Goal: Transaction & Acquisition: Purchase product/service

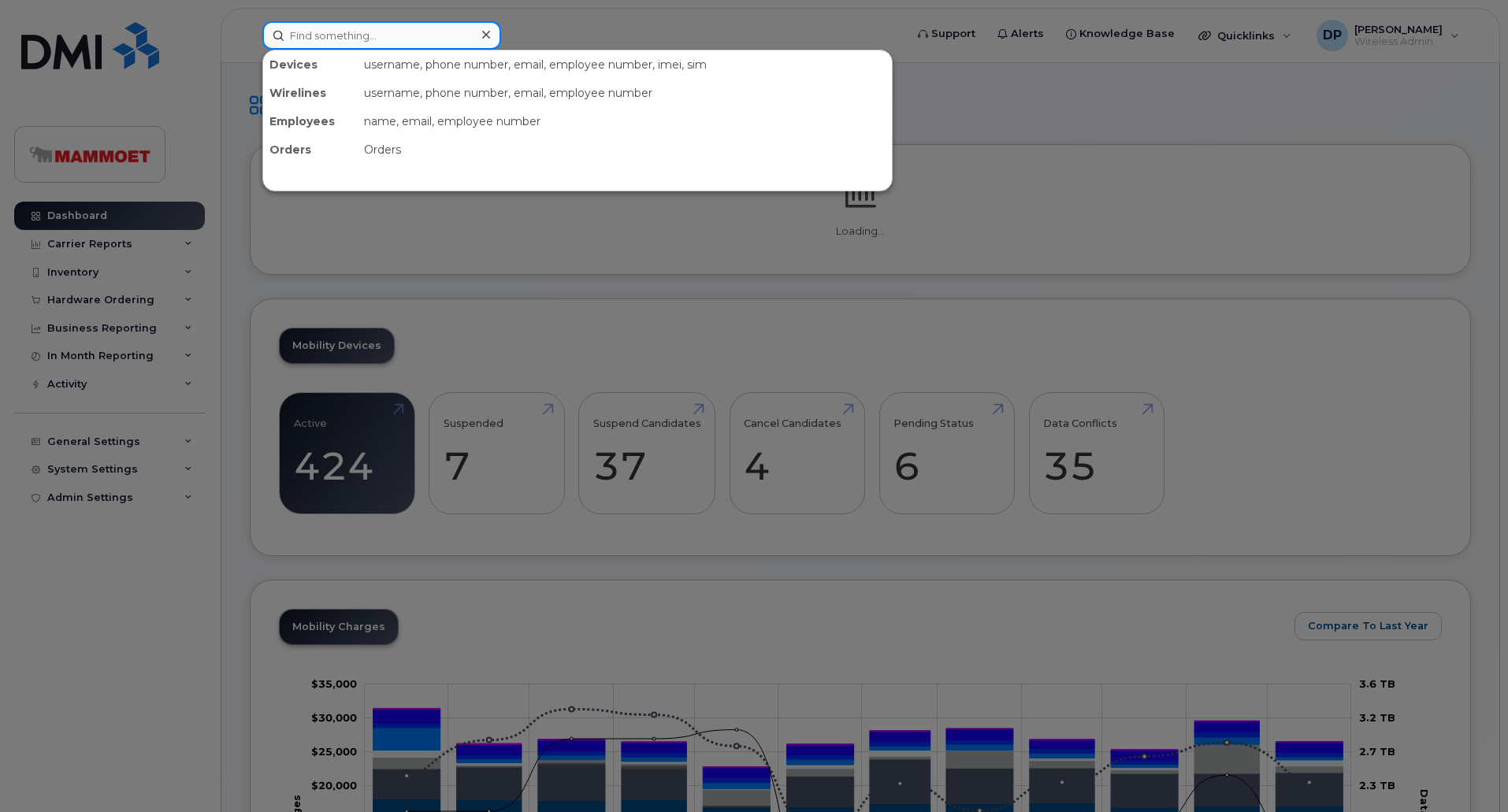
click at [368, 37] on input at bounding box center [382, 35] width 238 height 29
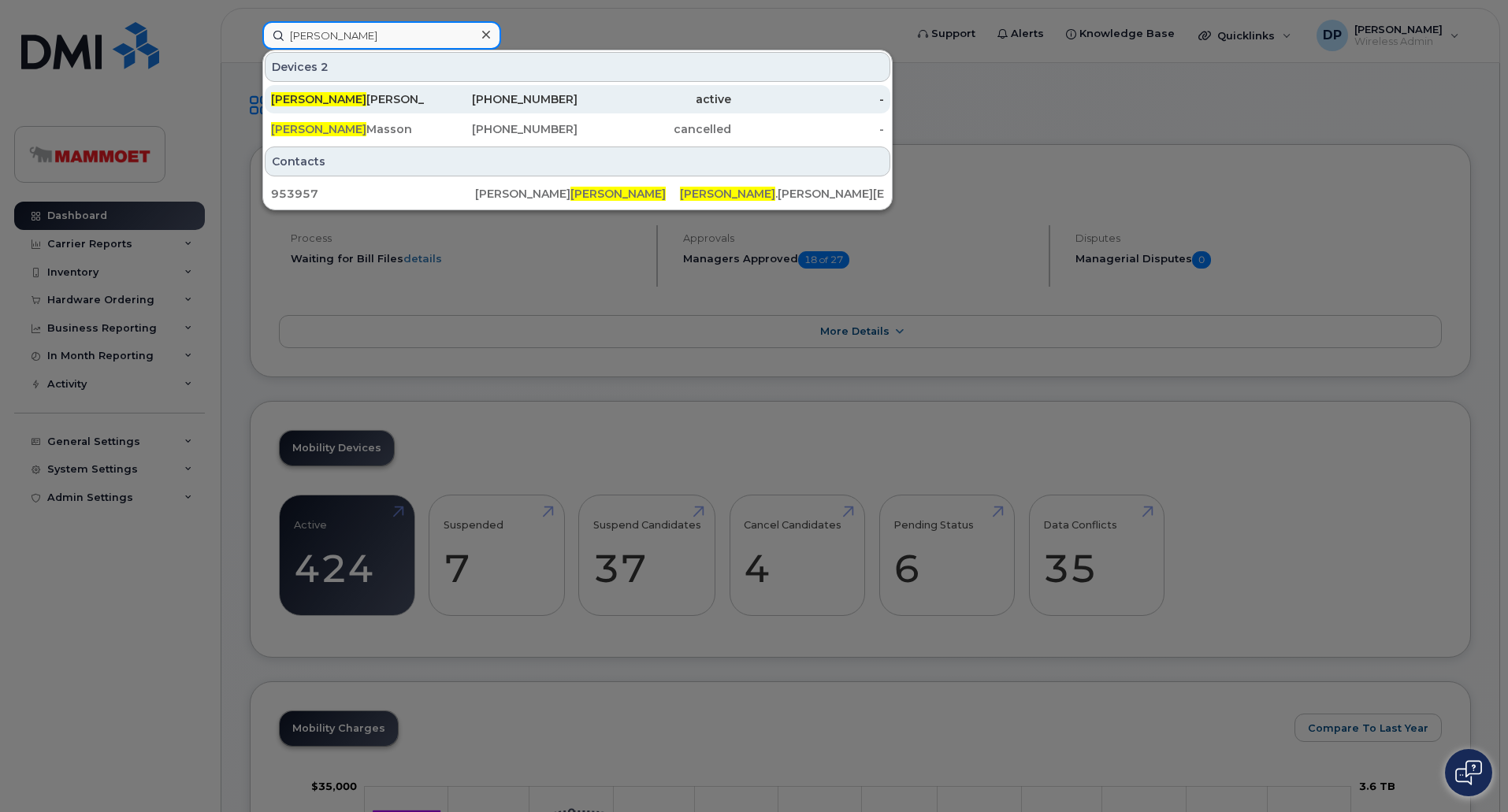
type input "guillaume"
click at [357, 100] on div "Guillaume Jean" at bounding box center [348, 99] width 154 height 16
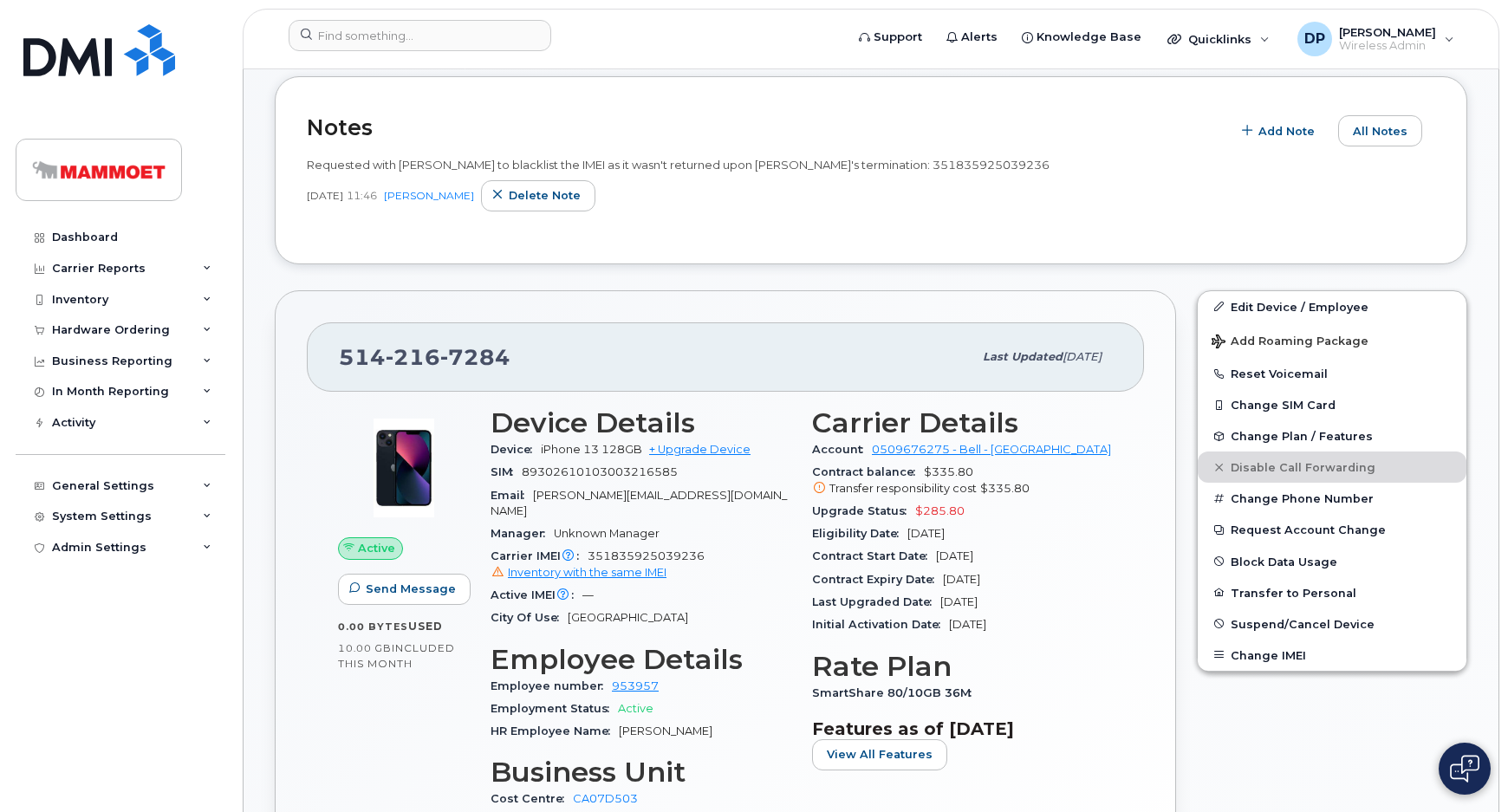
scroll to position [472, 0]
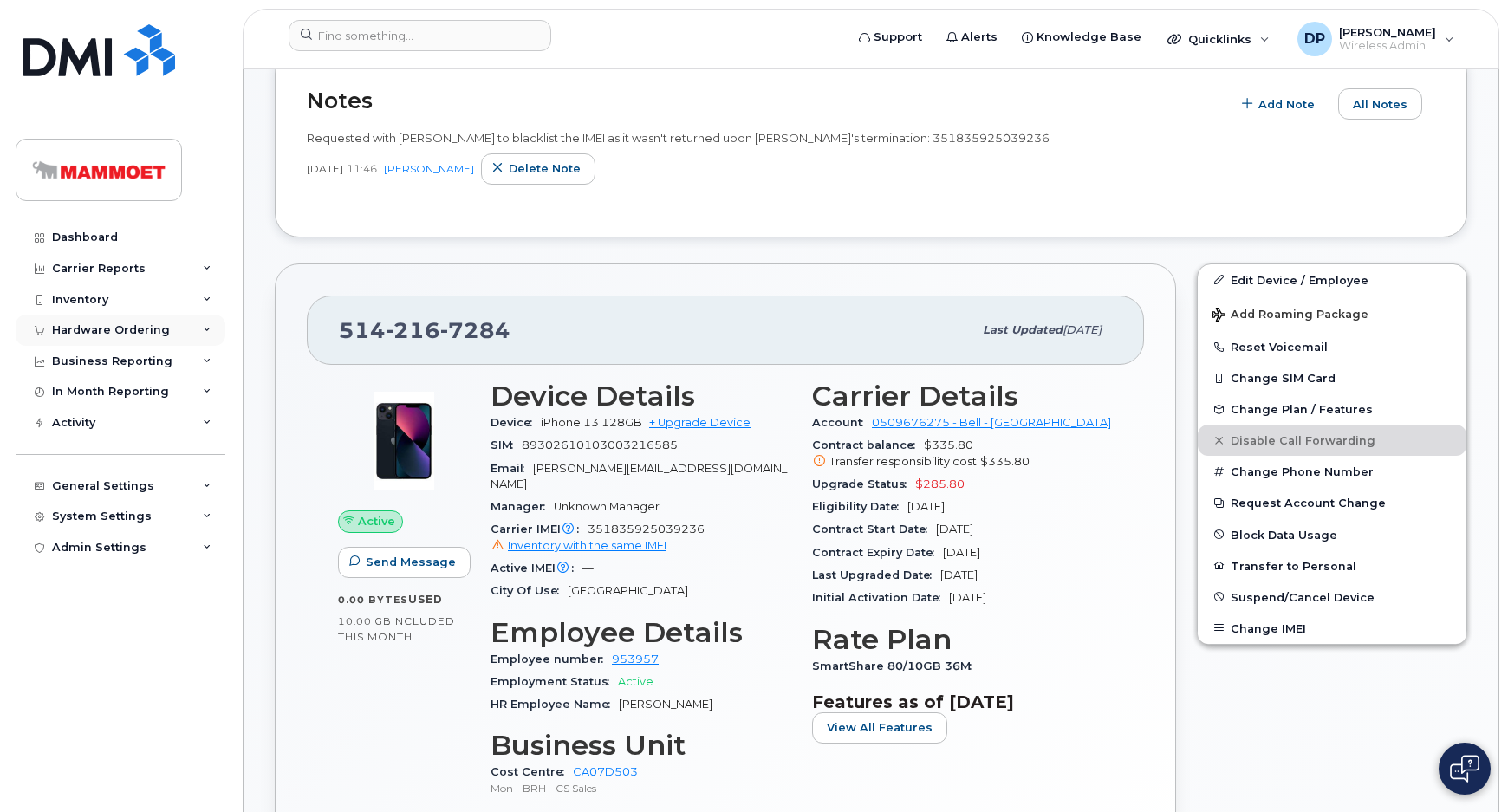
click at [118, 320] on div "Hardware Ordering" at bounding box center [120, 330] width 210 height 32
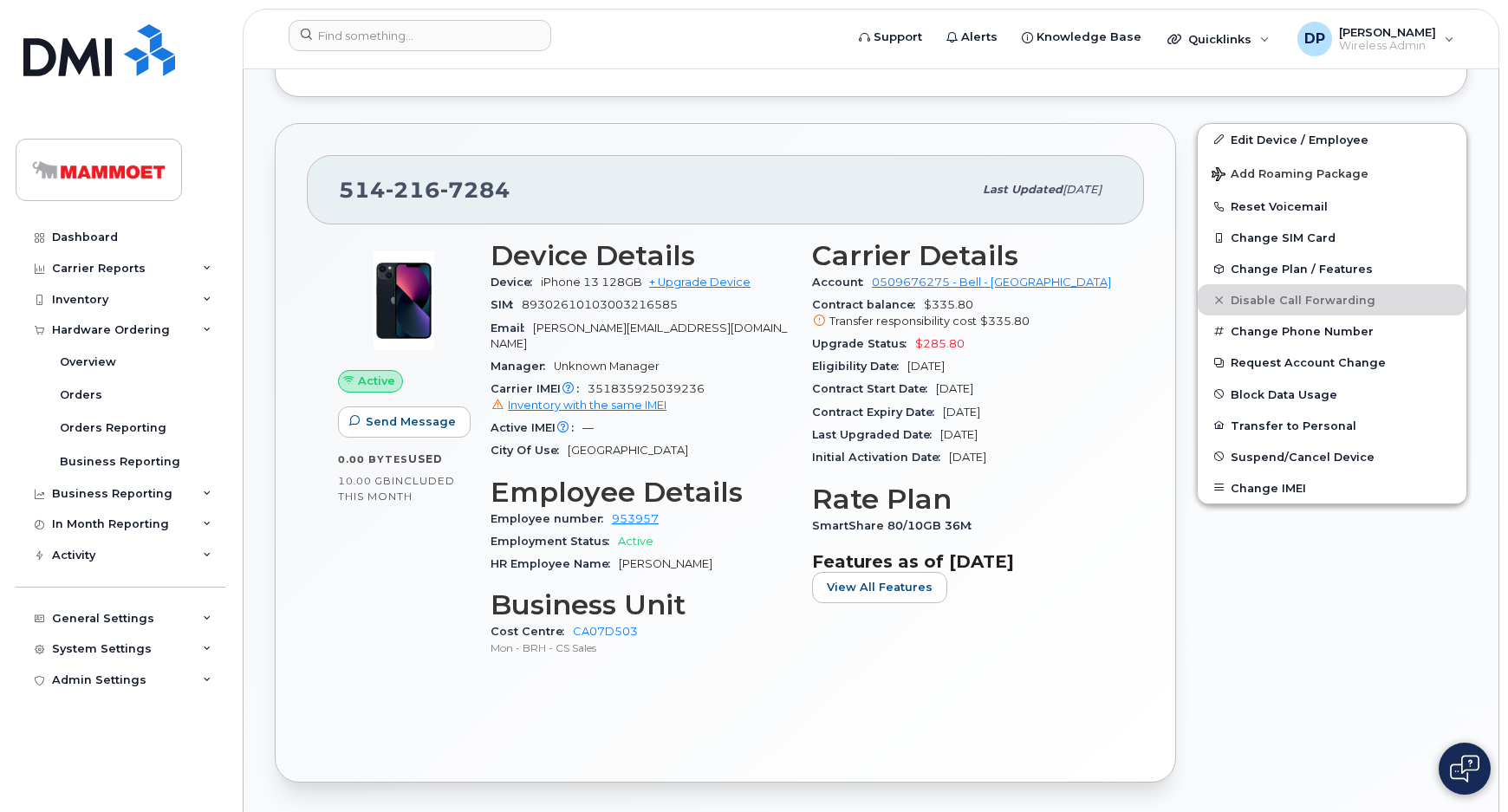
scroll to position [630, 0]
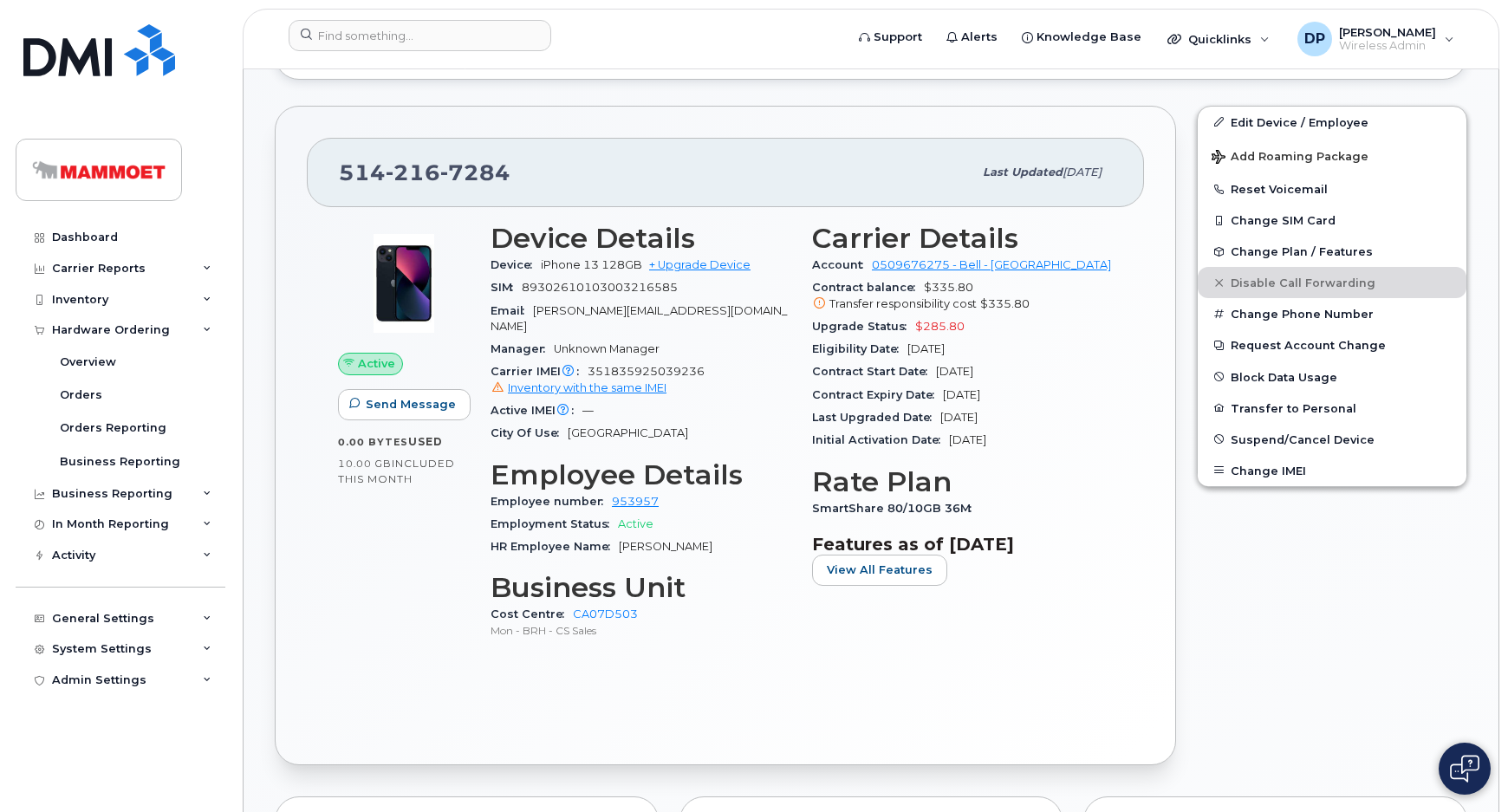
click at [644, 316] on span "Guillaume.Jean@mammoet.com" at bounding box center [639, 318] width 297 height 29
click at [616, 364] on span "351835925039236 Inventory with the same IMEI" at bounding box center [641, 380] width 300 height 32
copy span "351835925039236"
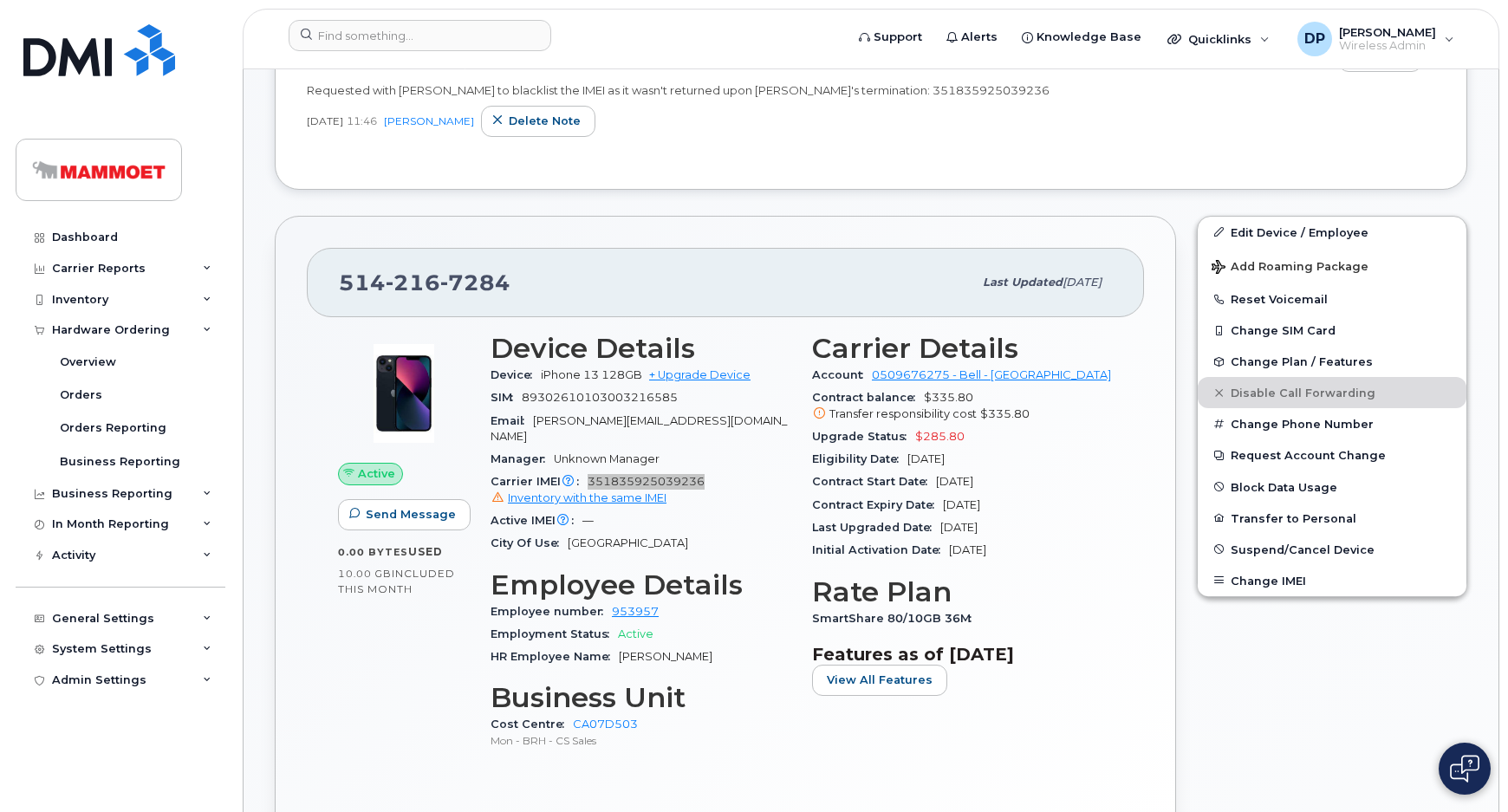
scroll to position [315, 0]
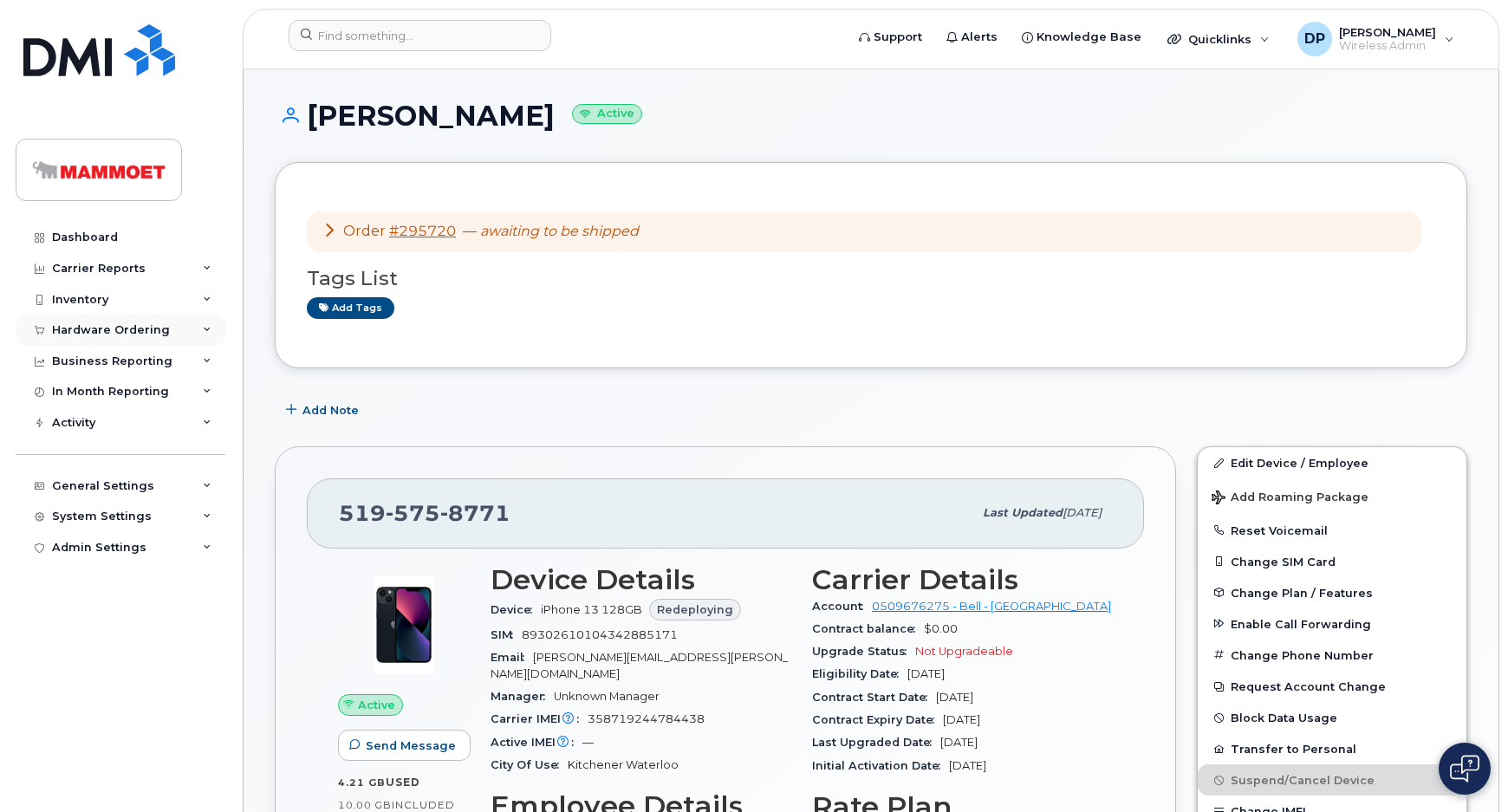
click at [94, 326] on div "Hardware Ordering" at bounding box center [110, 330] width 118 height 13
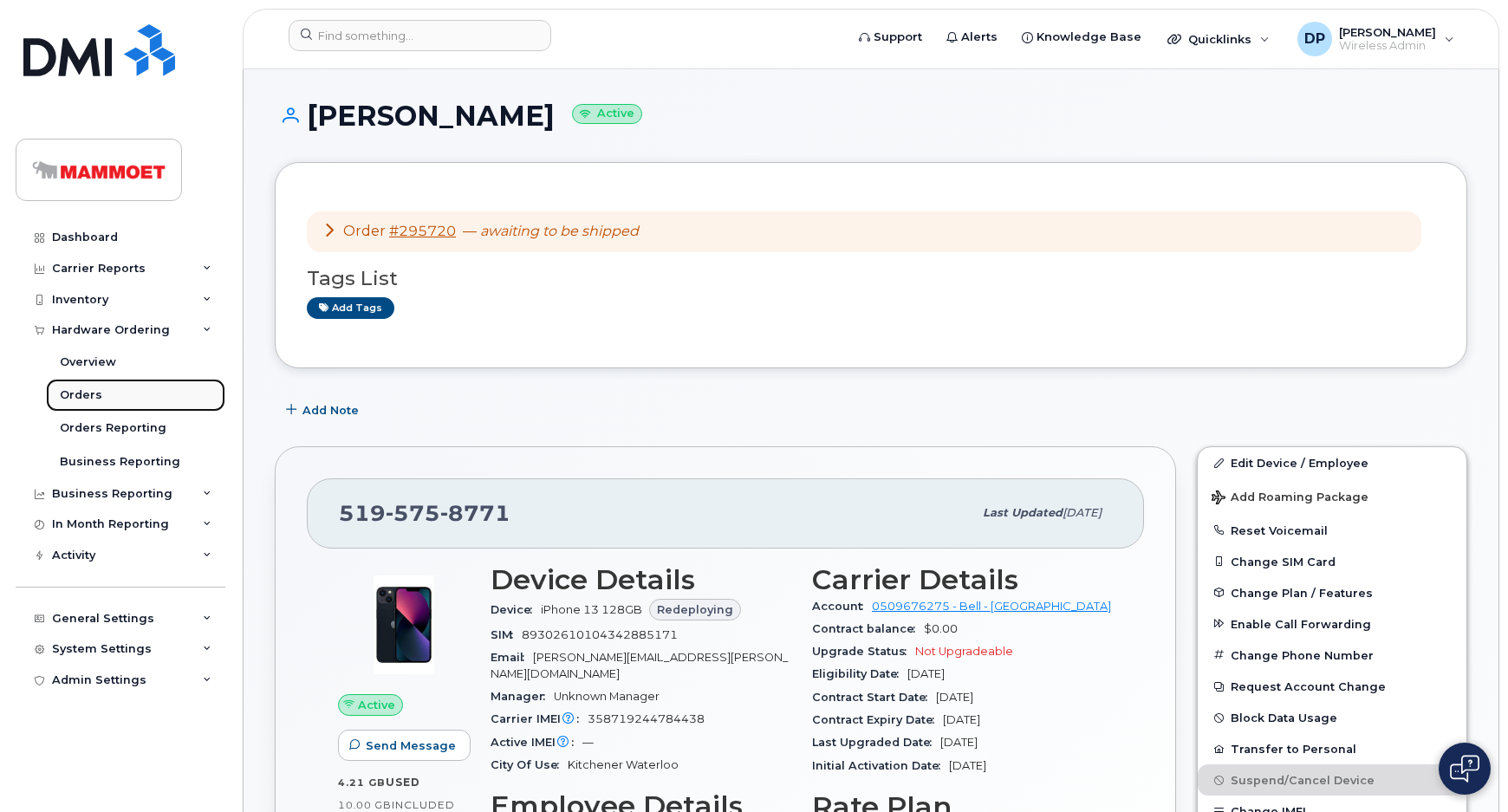
click at [91, 396] on div "Orders" at bounding box center [81, 395] width 42 height 15
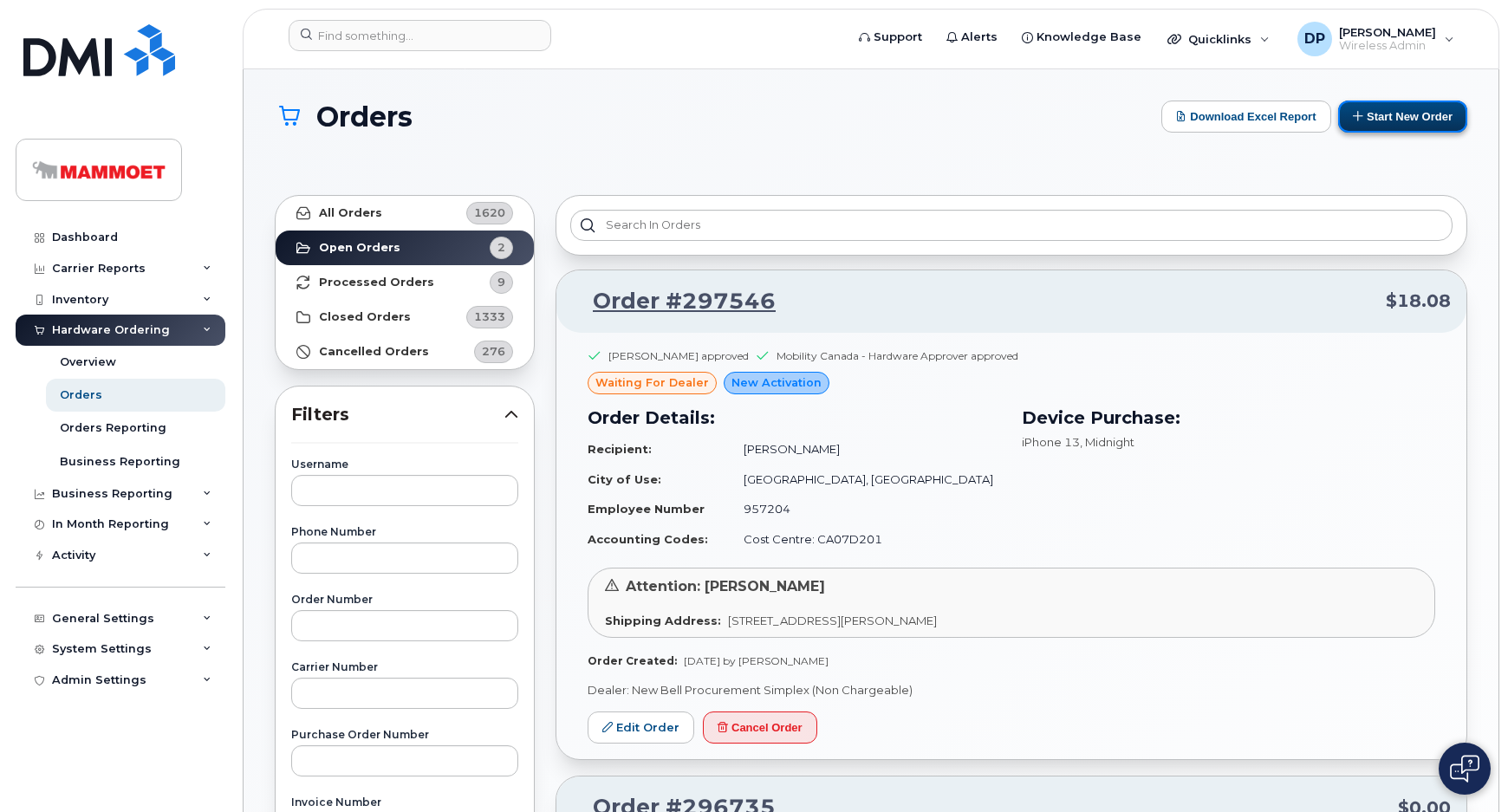
click at [1369, 106] on button "Start New Order" at bounding box center [1403, 117] width 129 height 33
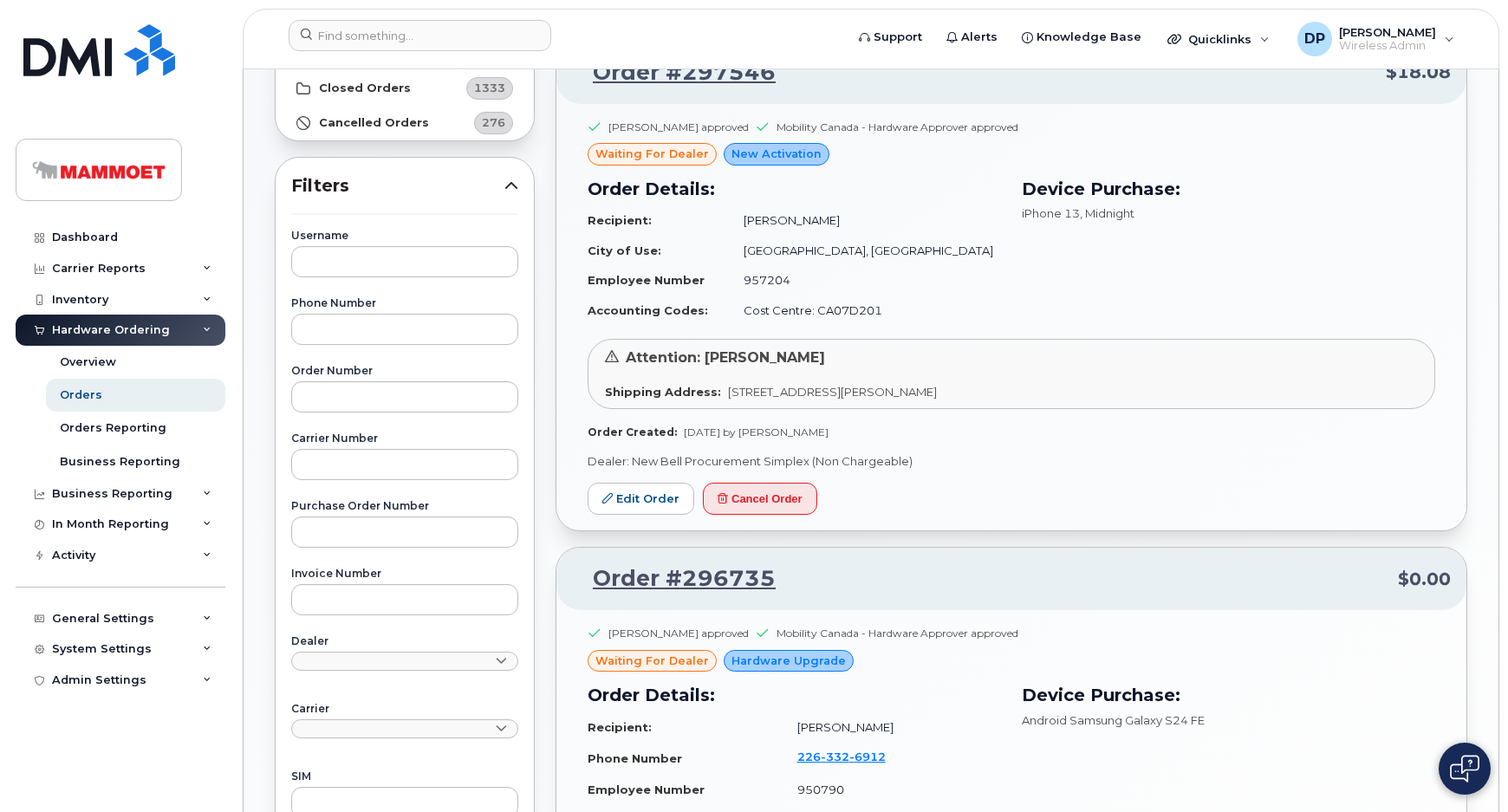
scroll to position [651, 0]
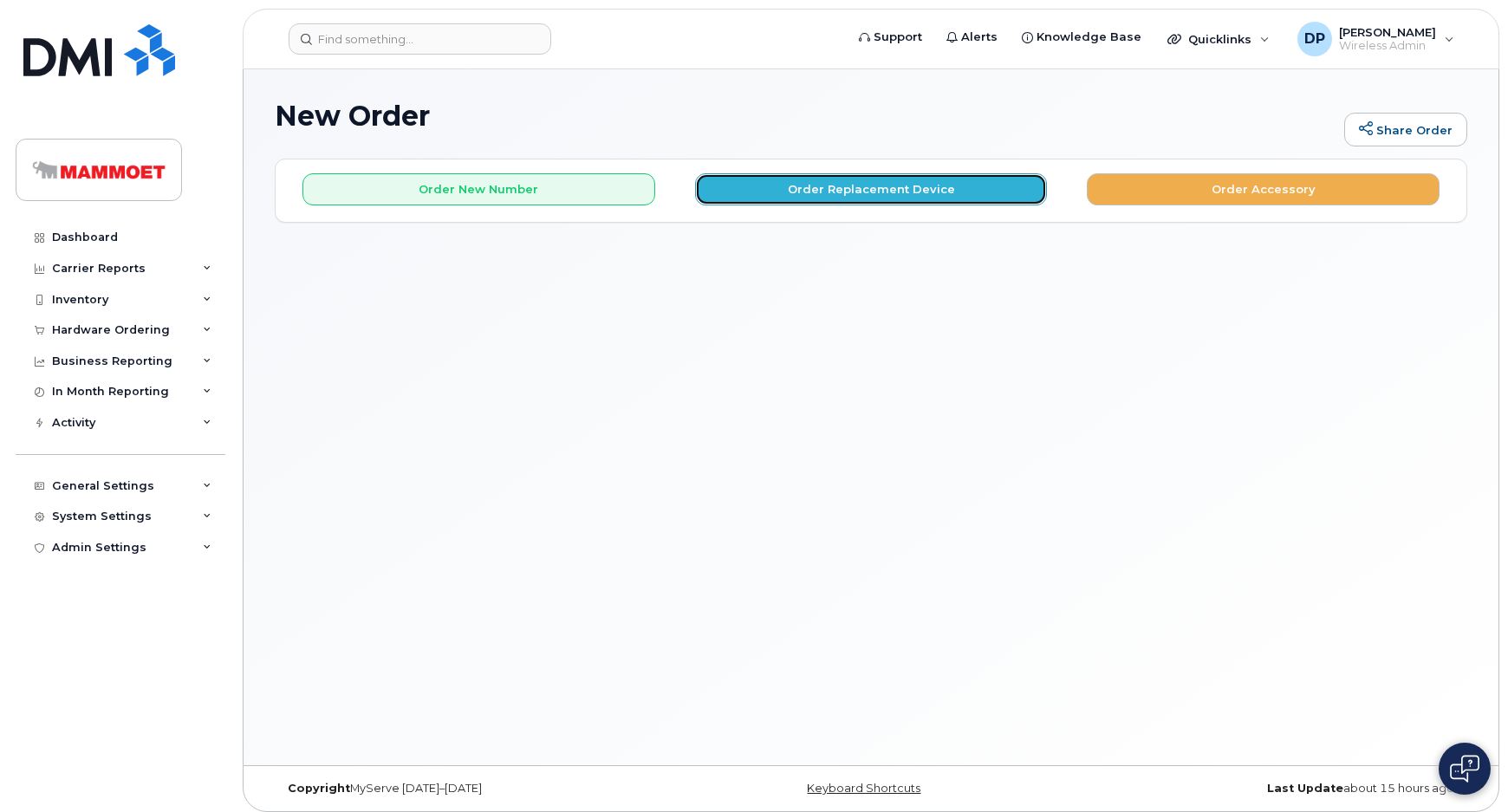
click at [784, 185] on button "Order Replacement Device" at bounding box center [872, 189] width 353 height 33
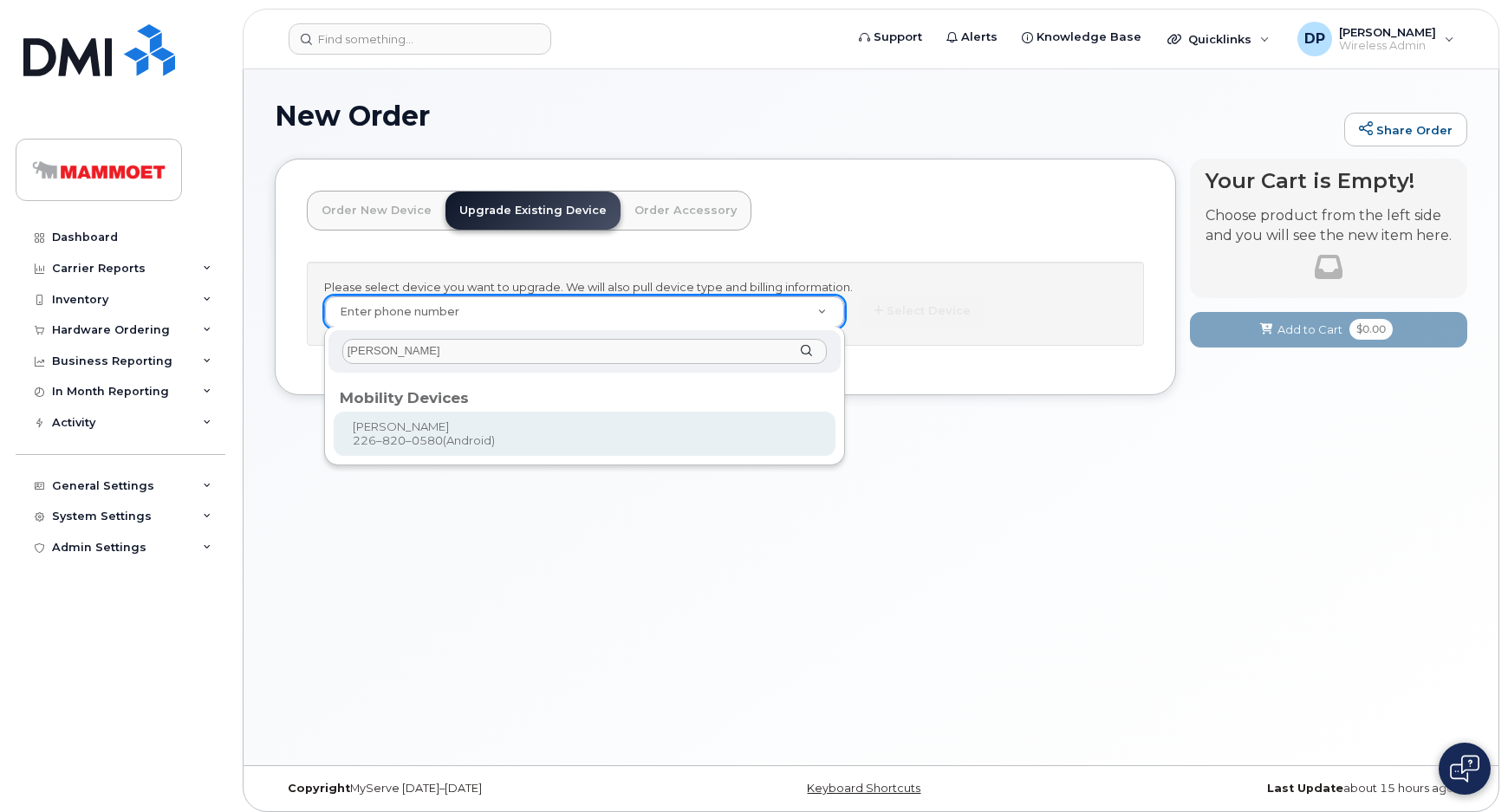
type input "juan manuel hi"
type input "235812"
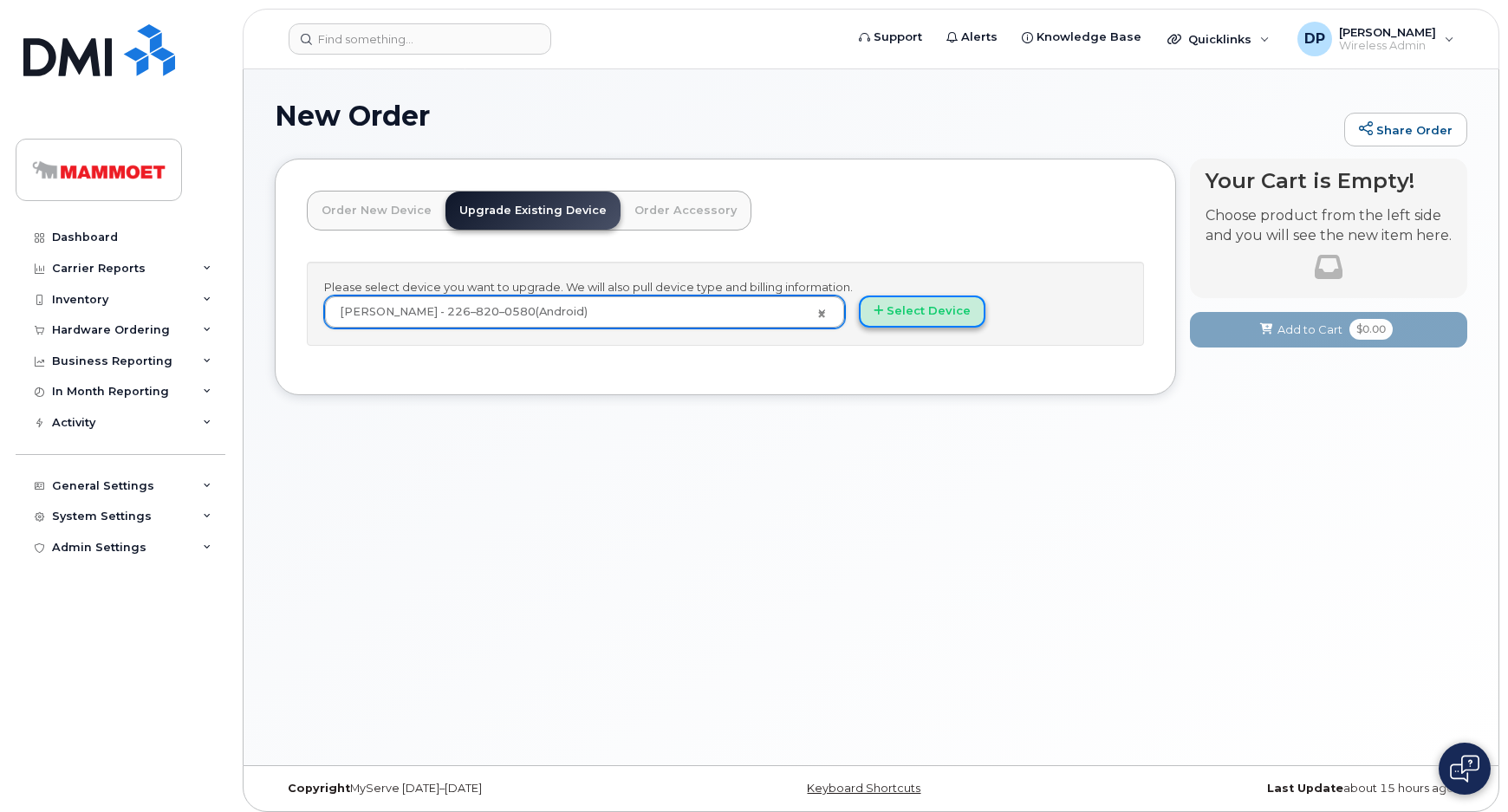
click at [943, 316] on button "Select Device" at bounding box center [922, 312] width 126 height 33
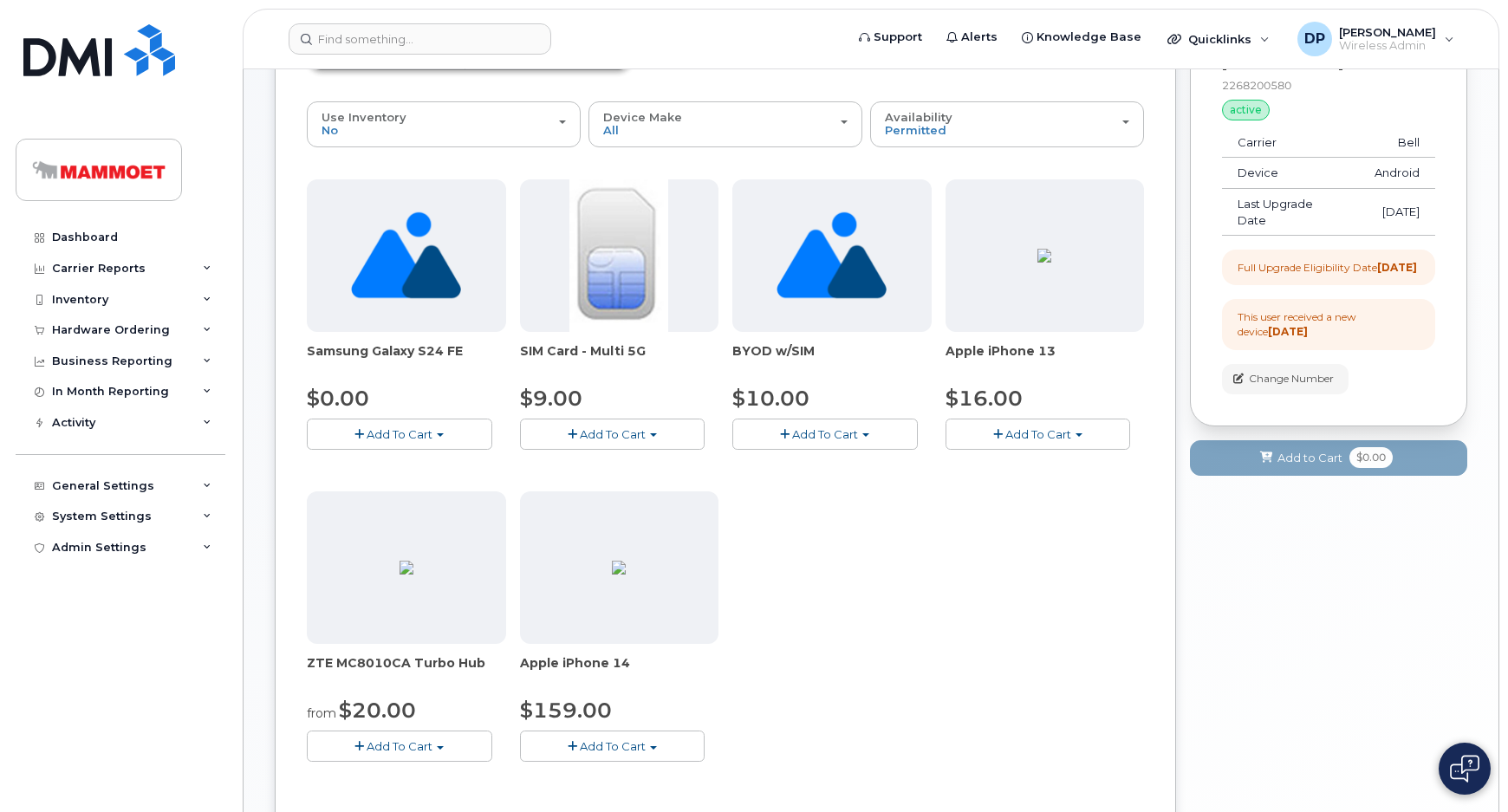
scroll to position [157, 0]
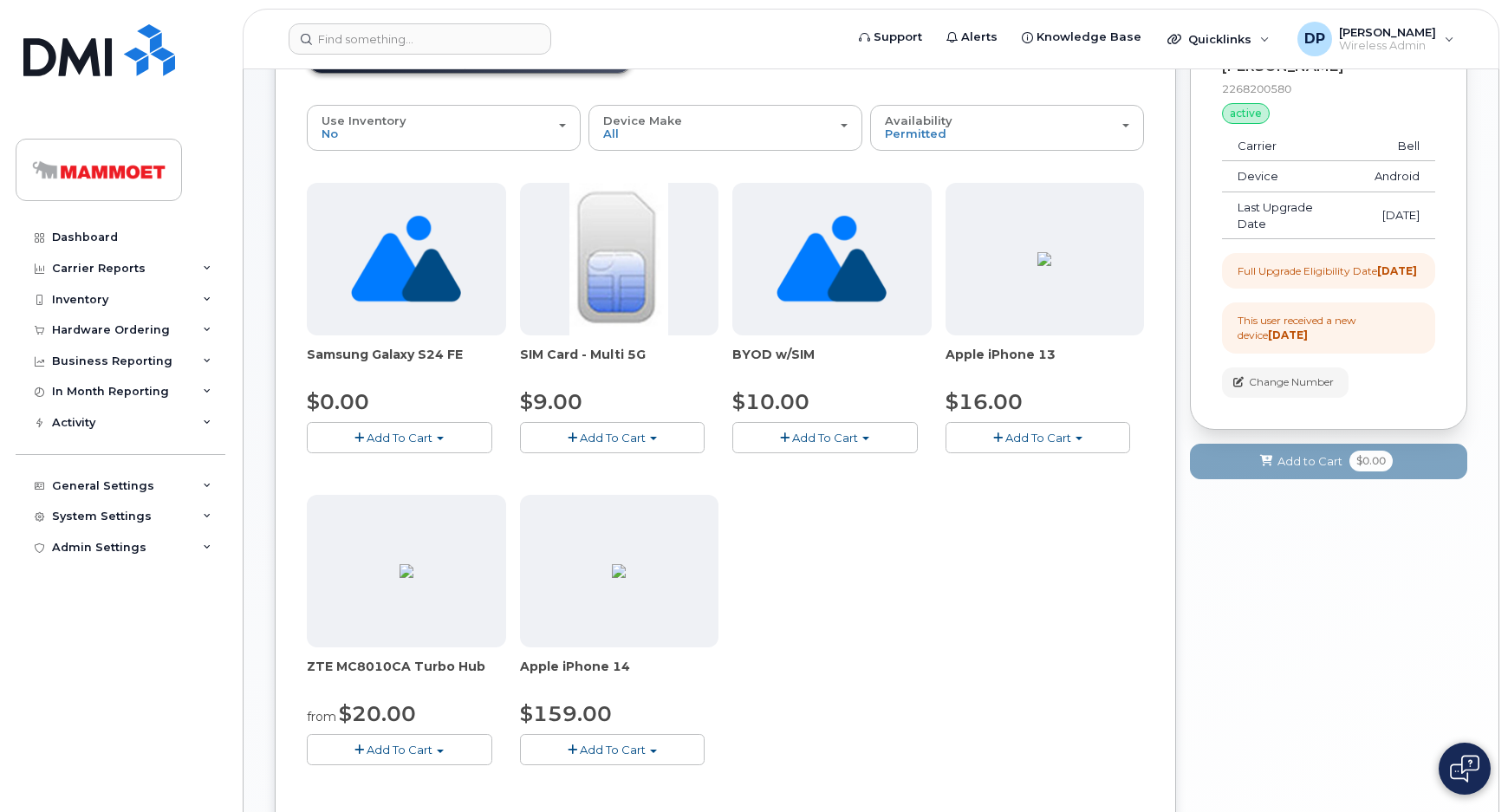
click at [410, 430] on span "Add To Cart" at bounding box center [399, 437] width 66 height 13
click at [385, 476] on link "$0.00 - 3 year upgrade (128GB)" at bounding box center [418, 470] width 215 height 22
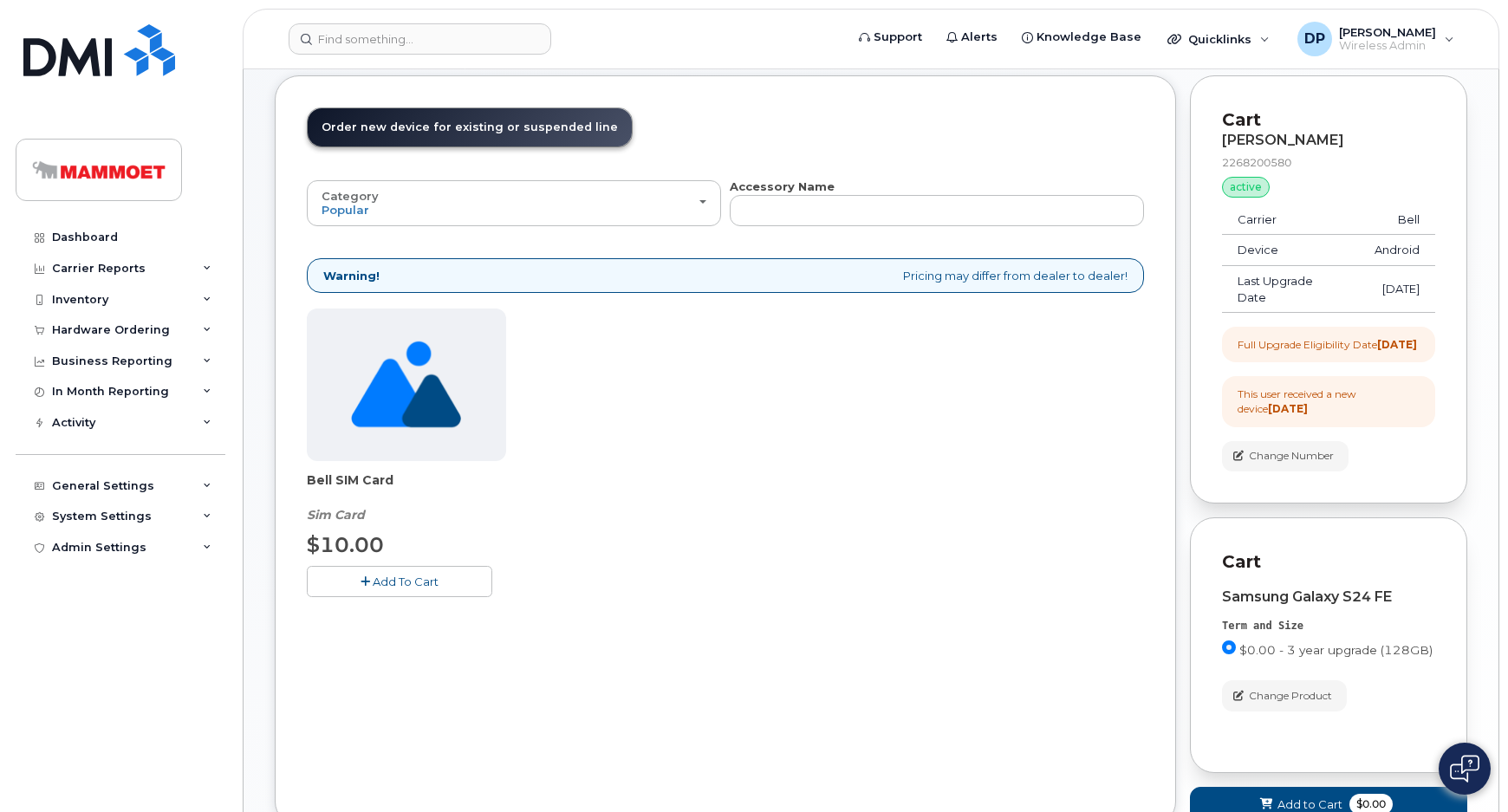
scroll to position [0, 0]
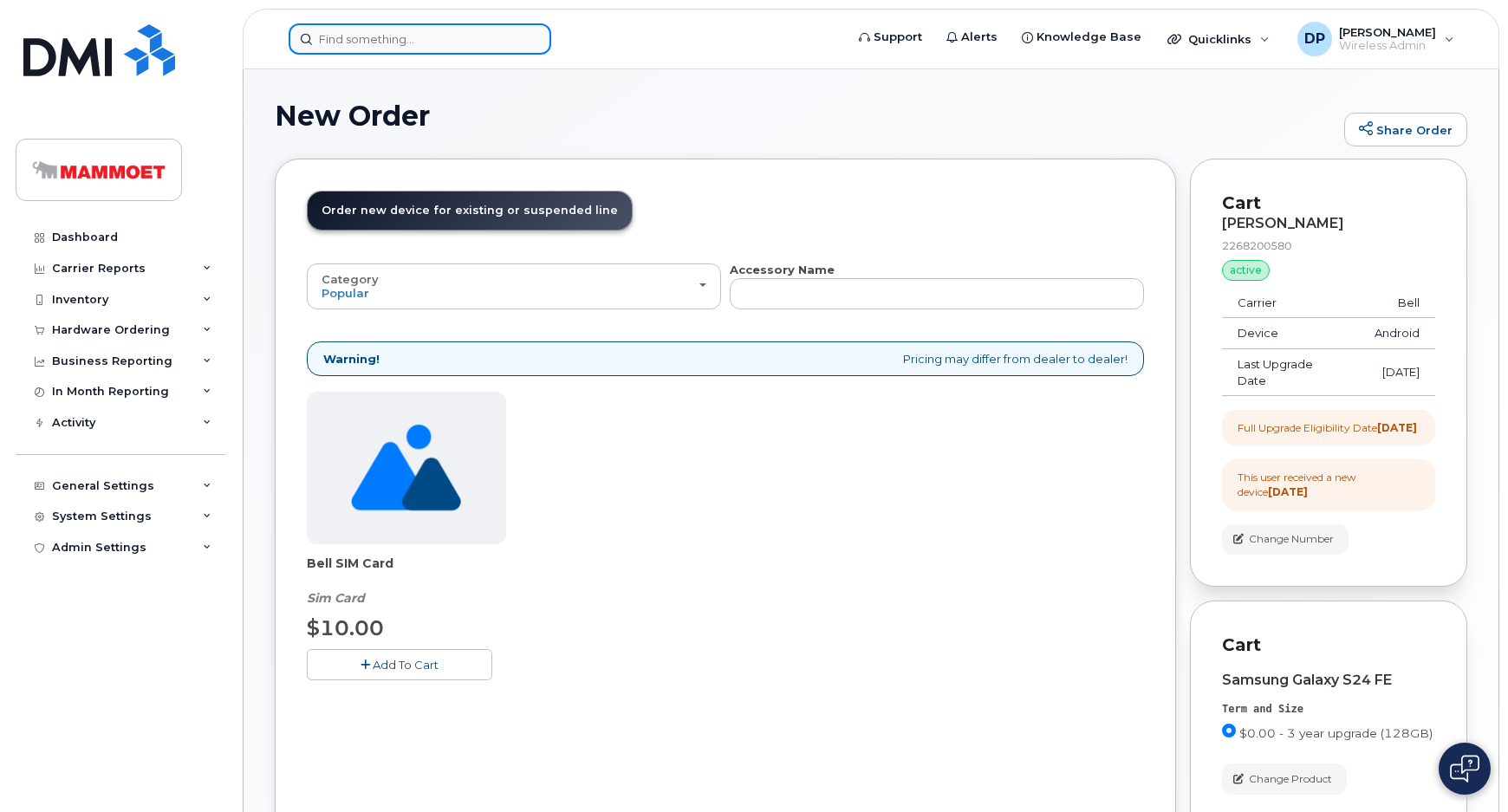
click at [383, 33] on input at bounding box center [420, 38] width 262 height 32
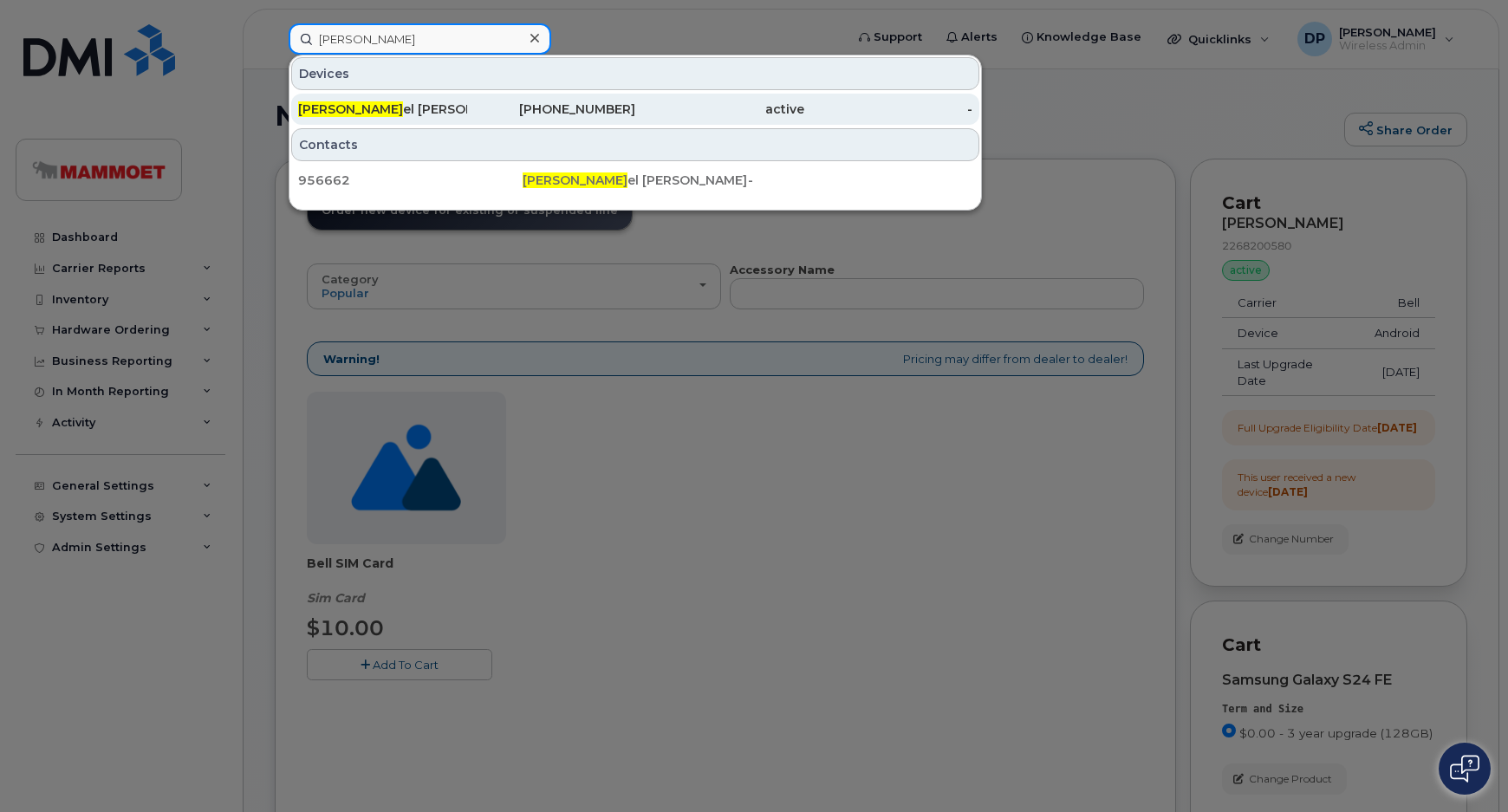
type input "juan manu"
click at [381, 103] on div "Juan Manu el Hinojosa" at bounding box center [383, 109] width 169 height 17
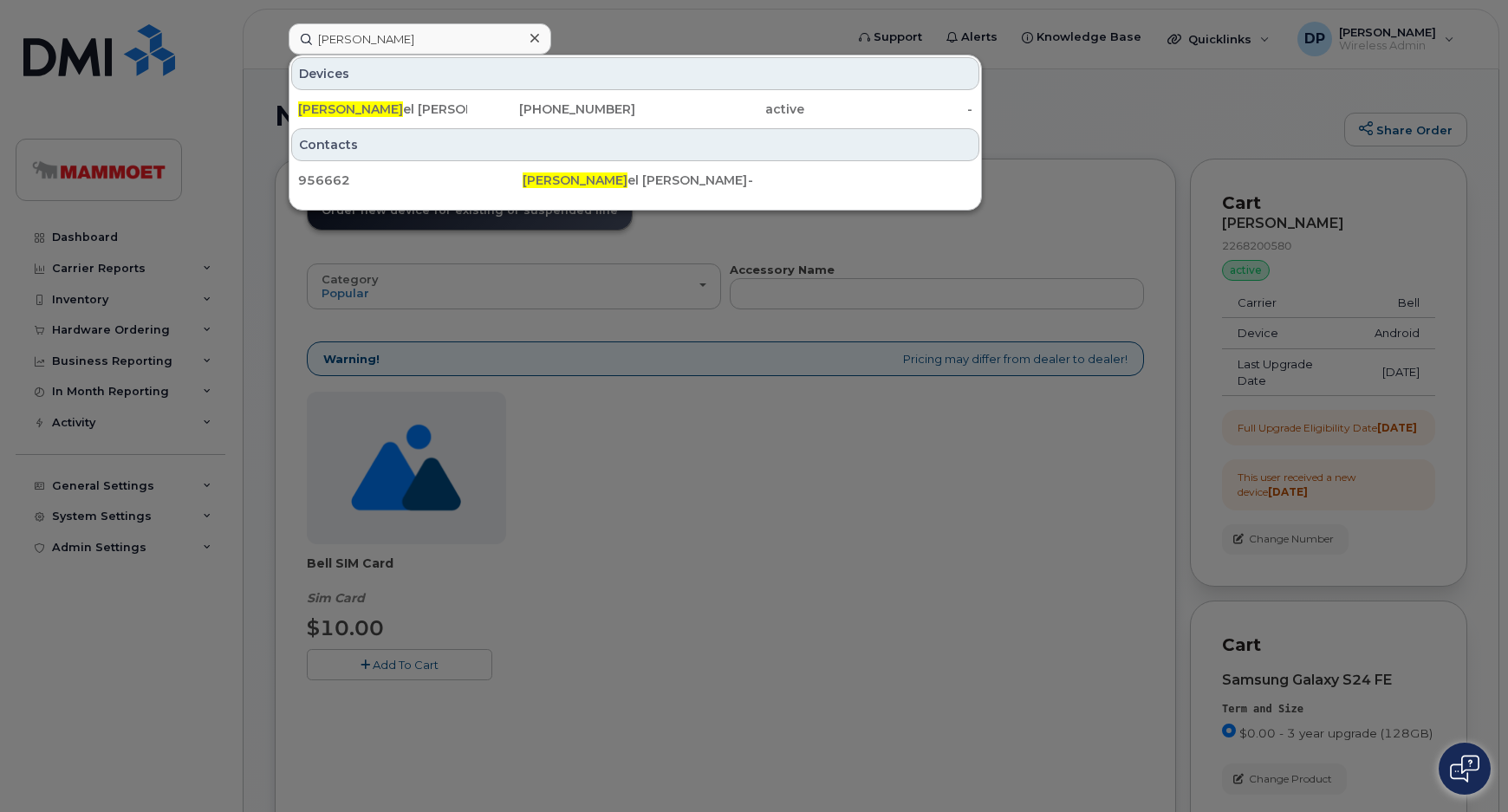
click at [622, 524] on div at bounding box center [754, 406] width 1508 height 812
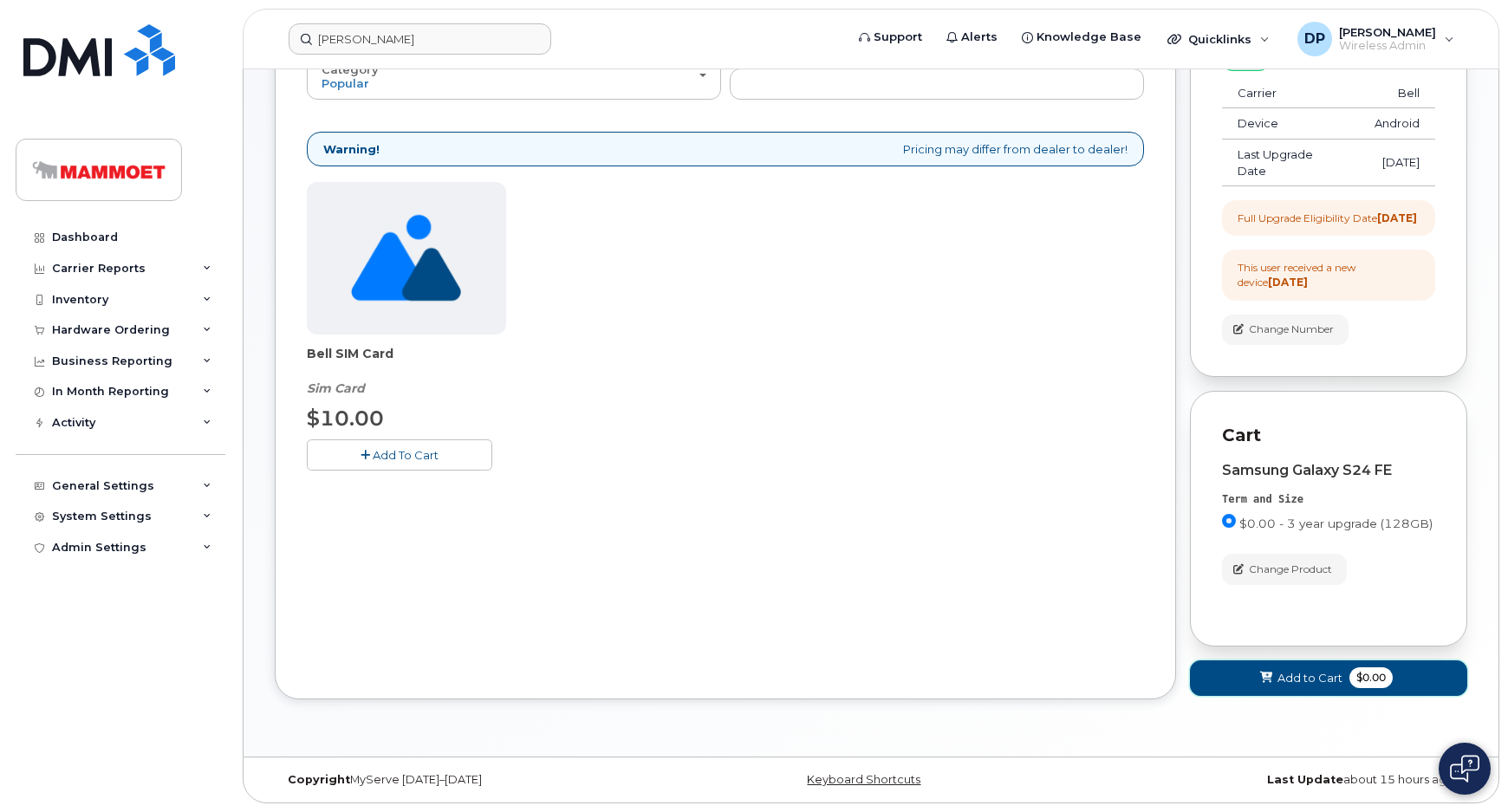
click at [1309, 676] on span "Add to Cart" at bounding box center [1310, 677] width 65 height 16
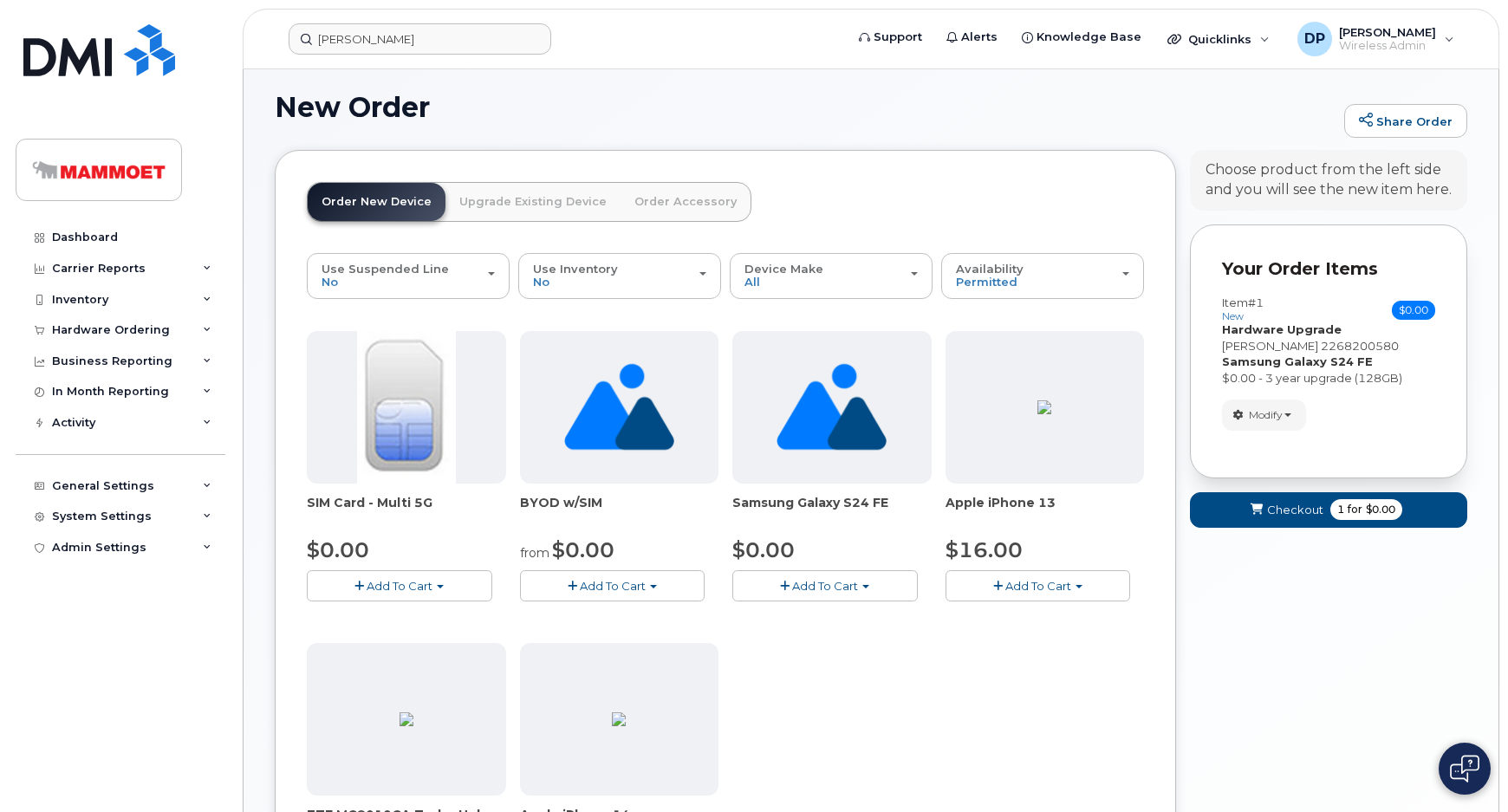
scroll to position [225, 0]
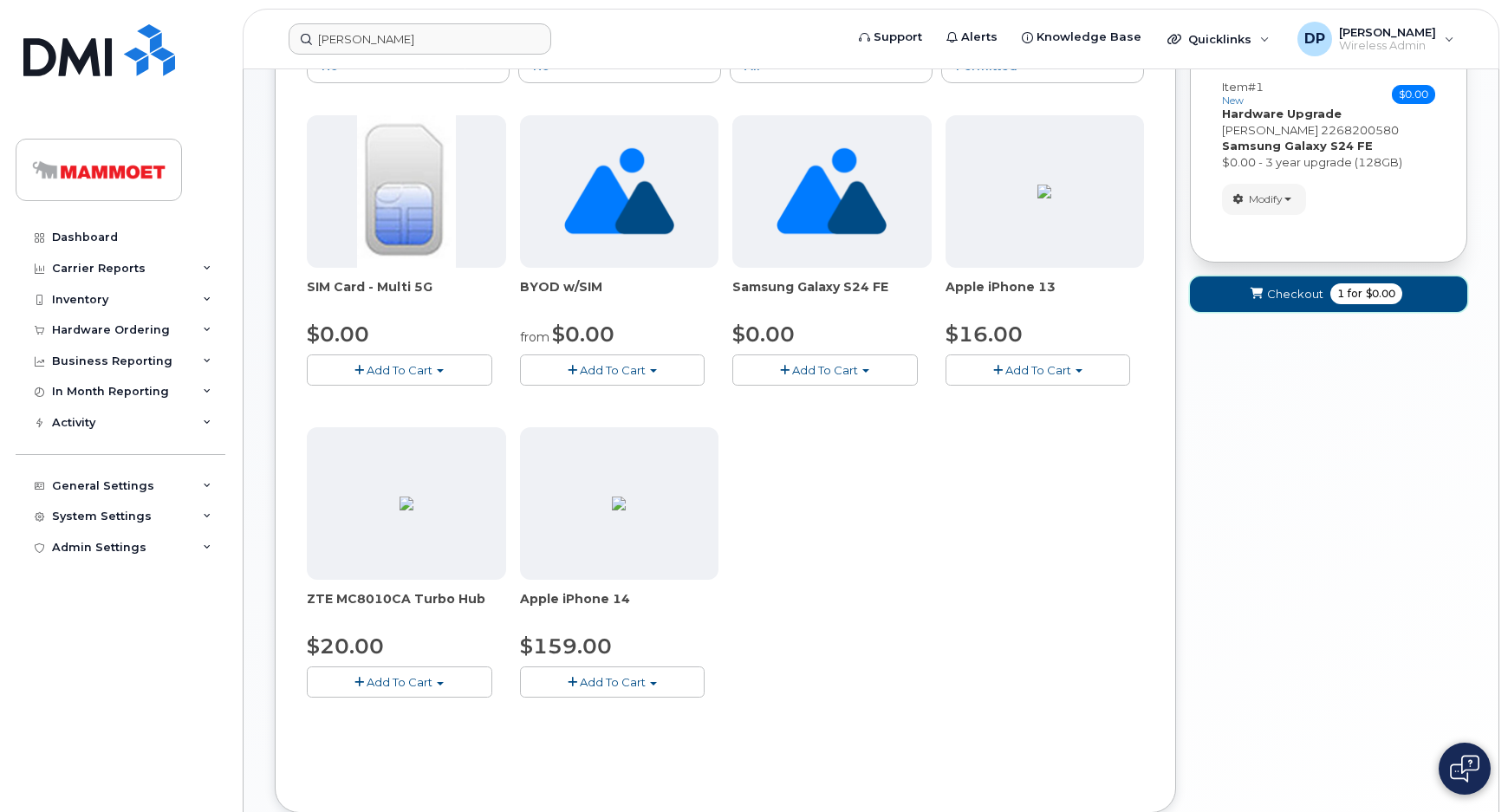
click at [1313, 296] on span "Checkout" at bounding box center [1295, 294] width 56 height 16
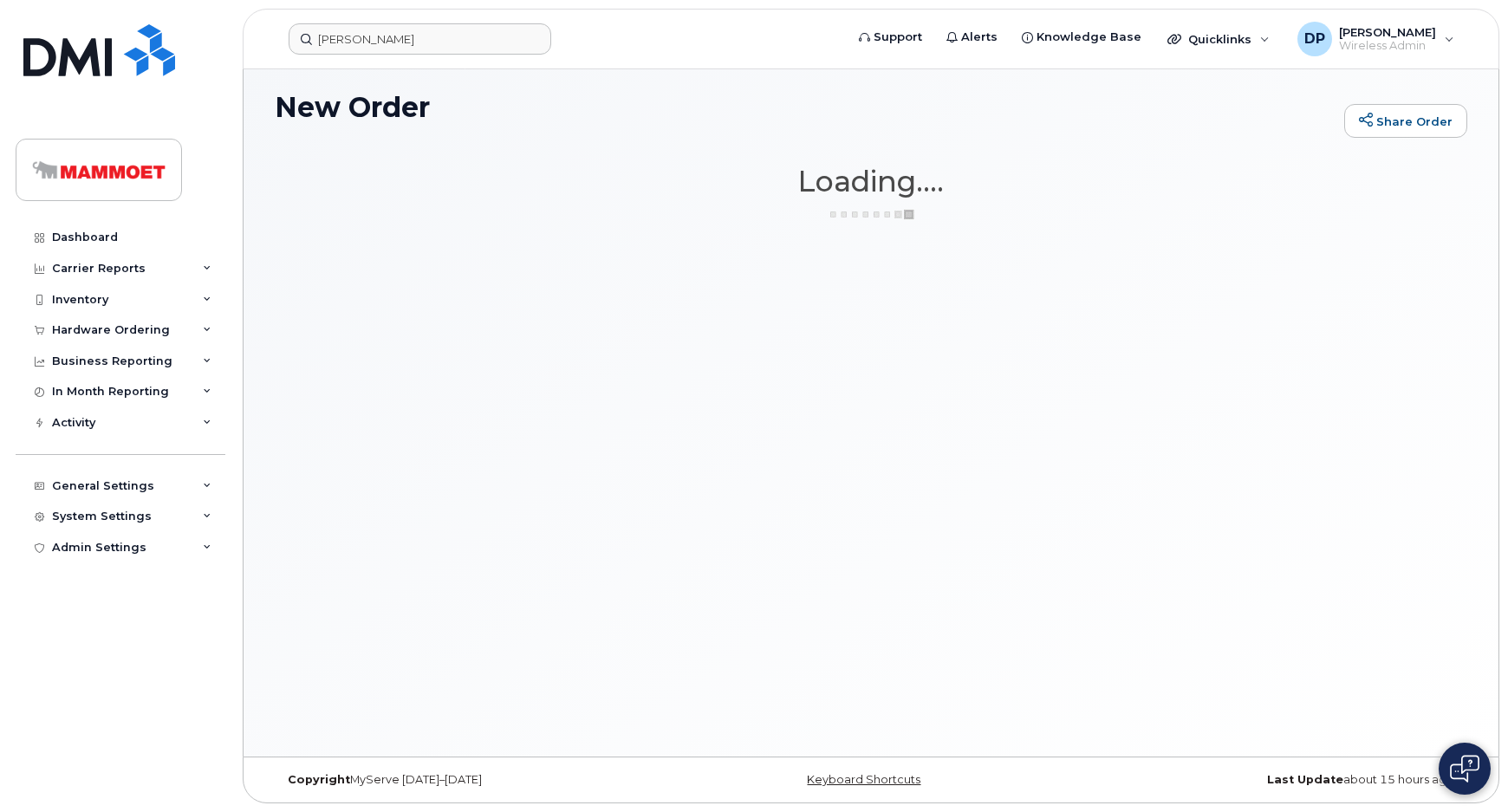
scroll to position [9, 0]
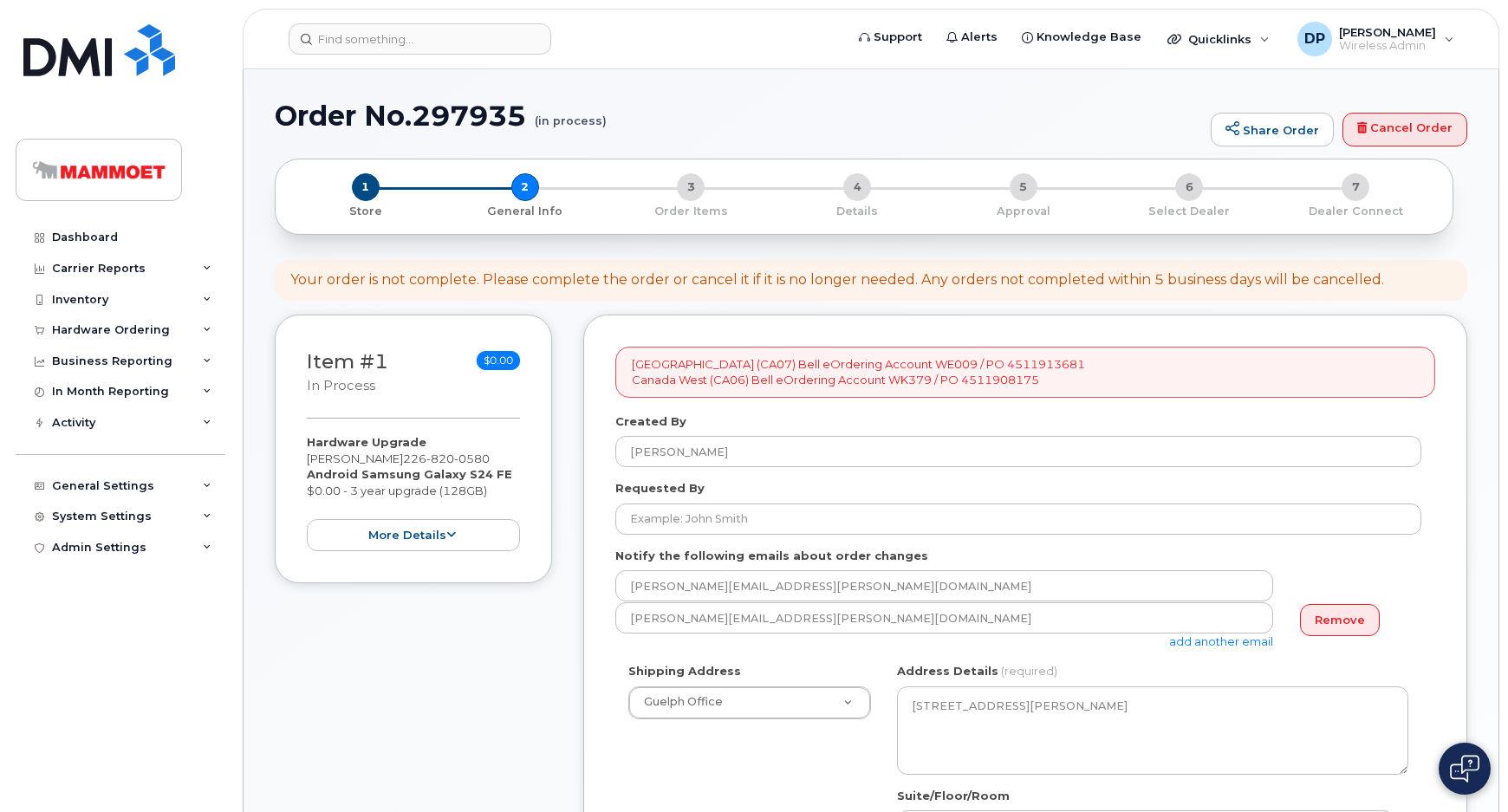
select select
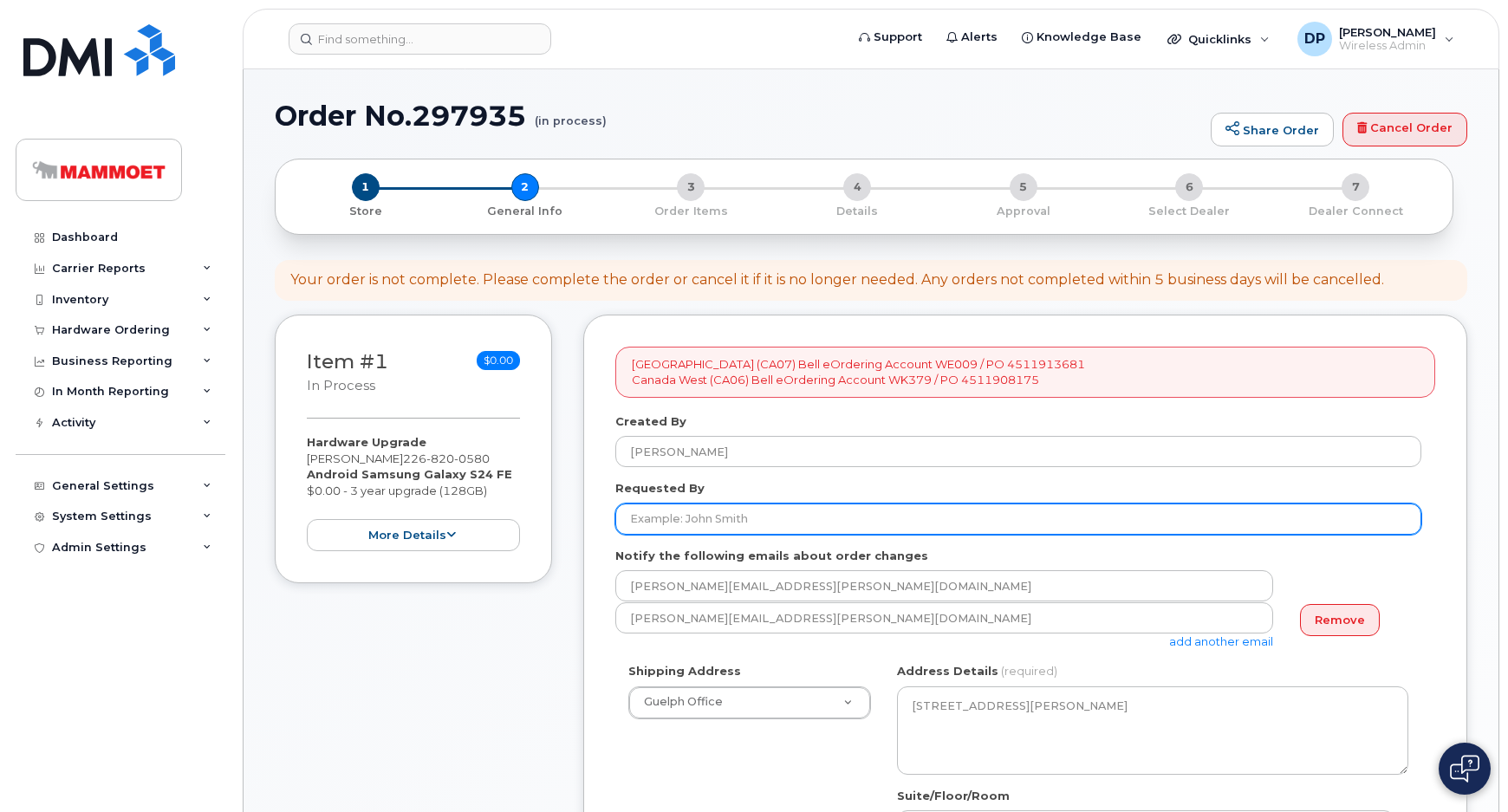
click at [779, 511] on input "Requested By" at bounding box center [1018, 518] width 807 height 32
type input "[PERSON_NAME]"
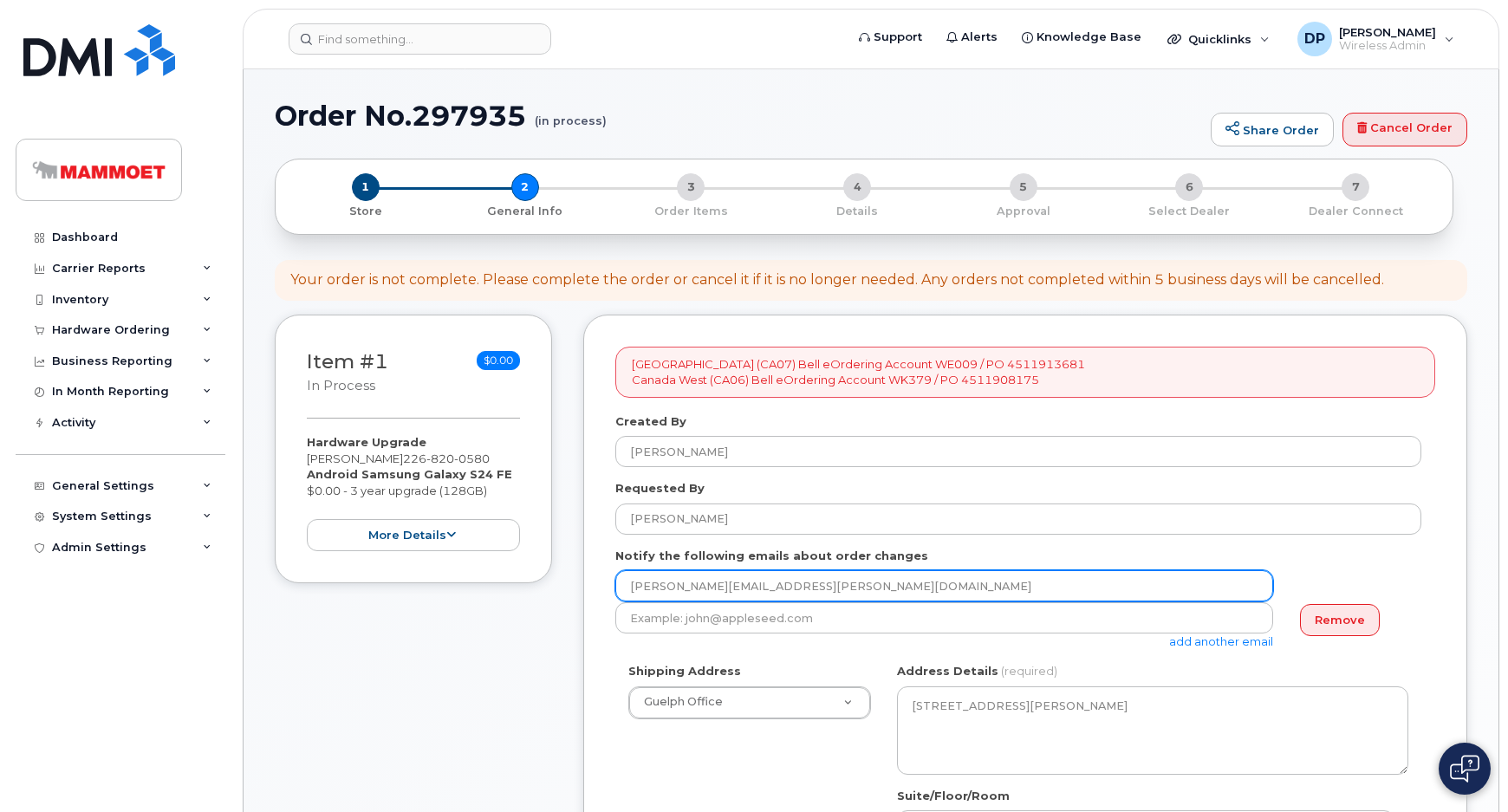
paste input "david.paetkau"
type input "david.paetkau@mammoet.com"
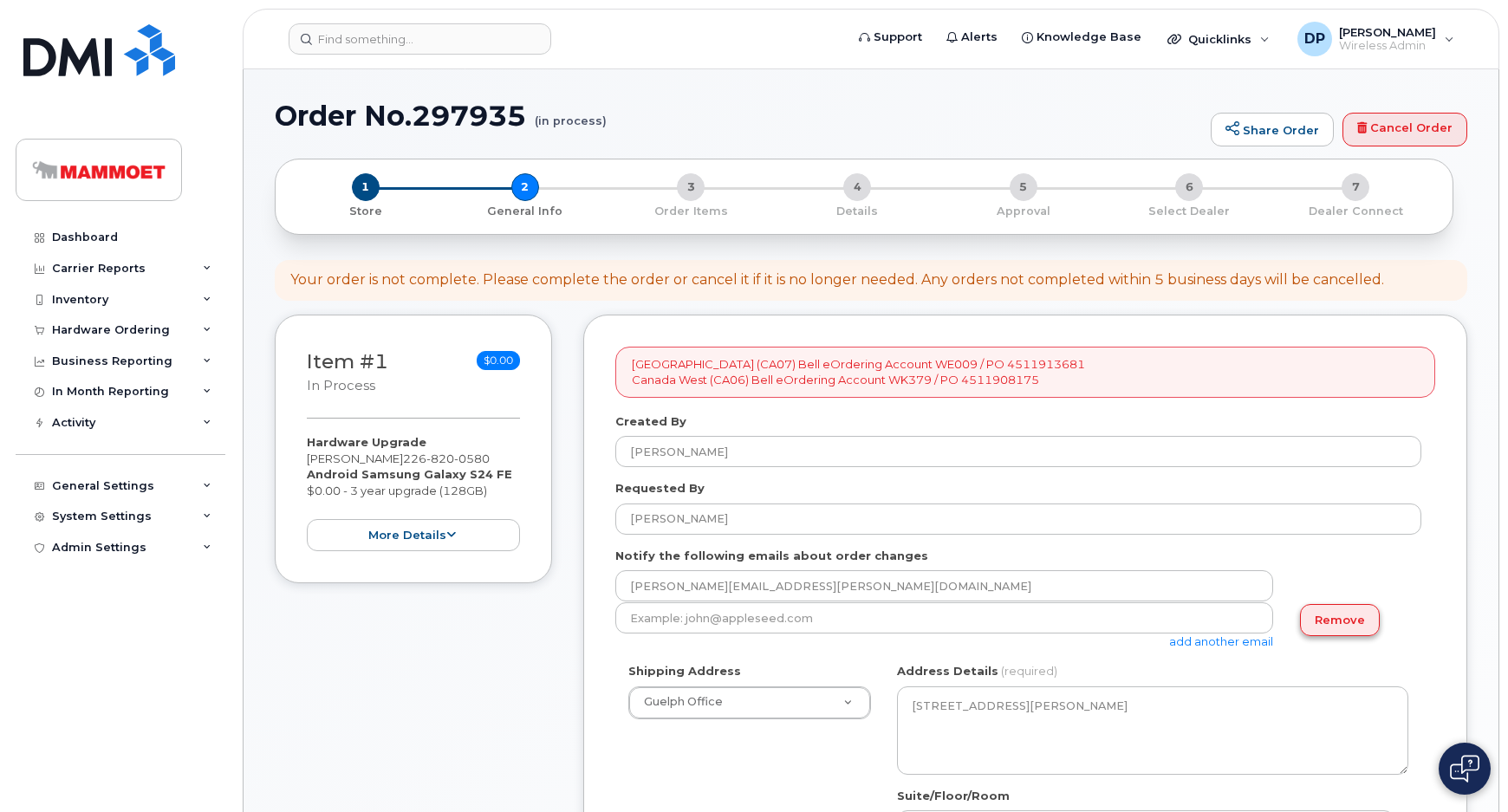
click at [1367, 623] on link "Remove" at bounding box center [1340, 620] width 79 height 33
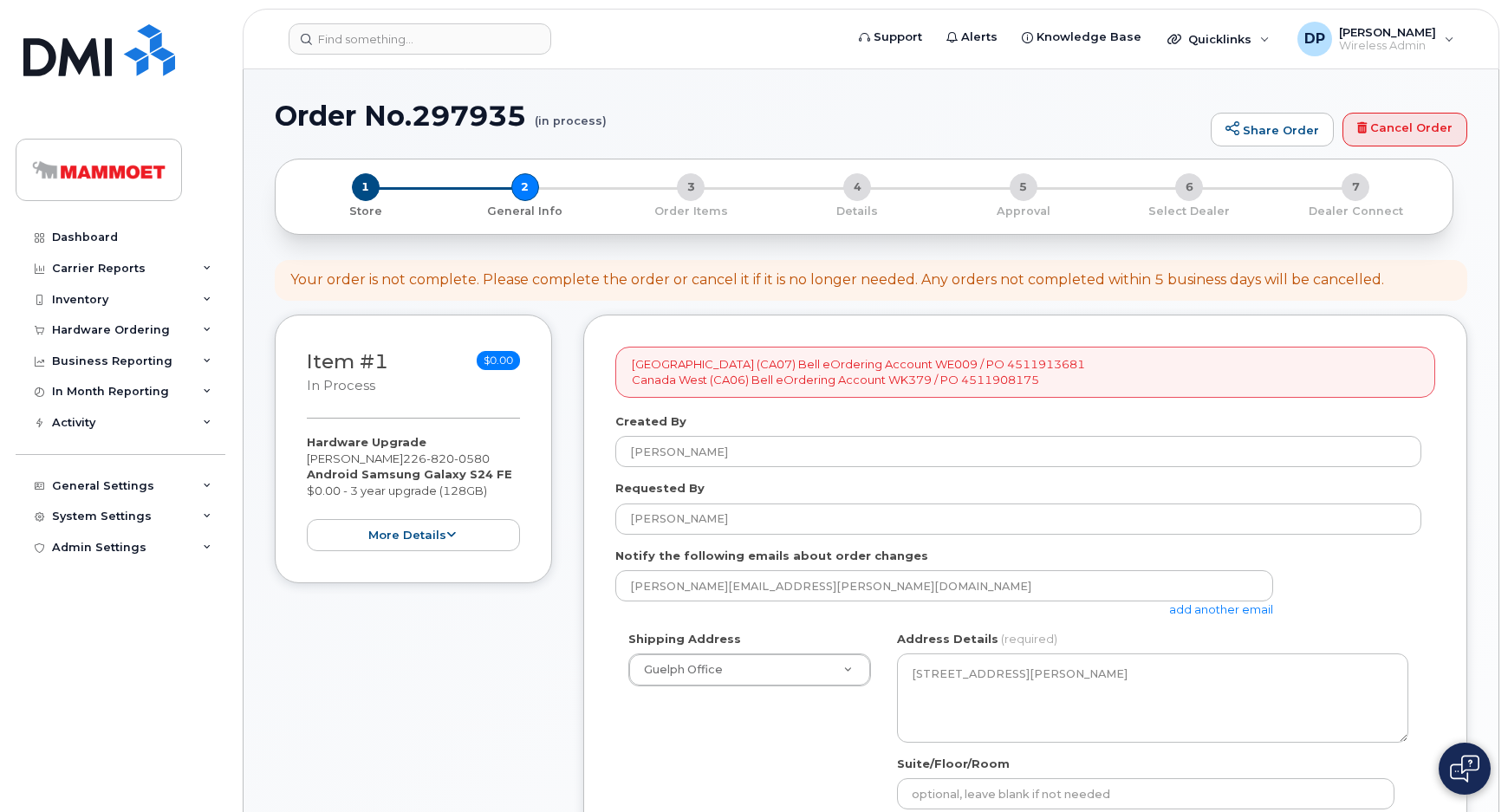
scroll to position [315, 0]
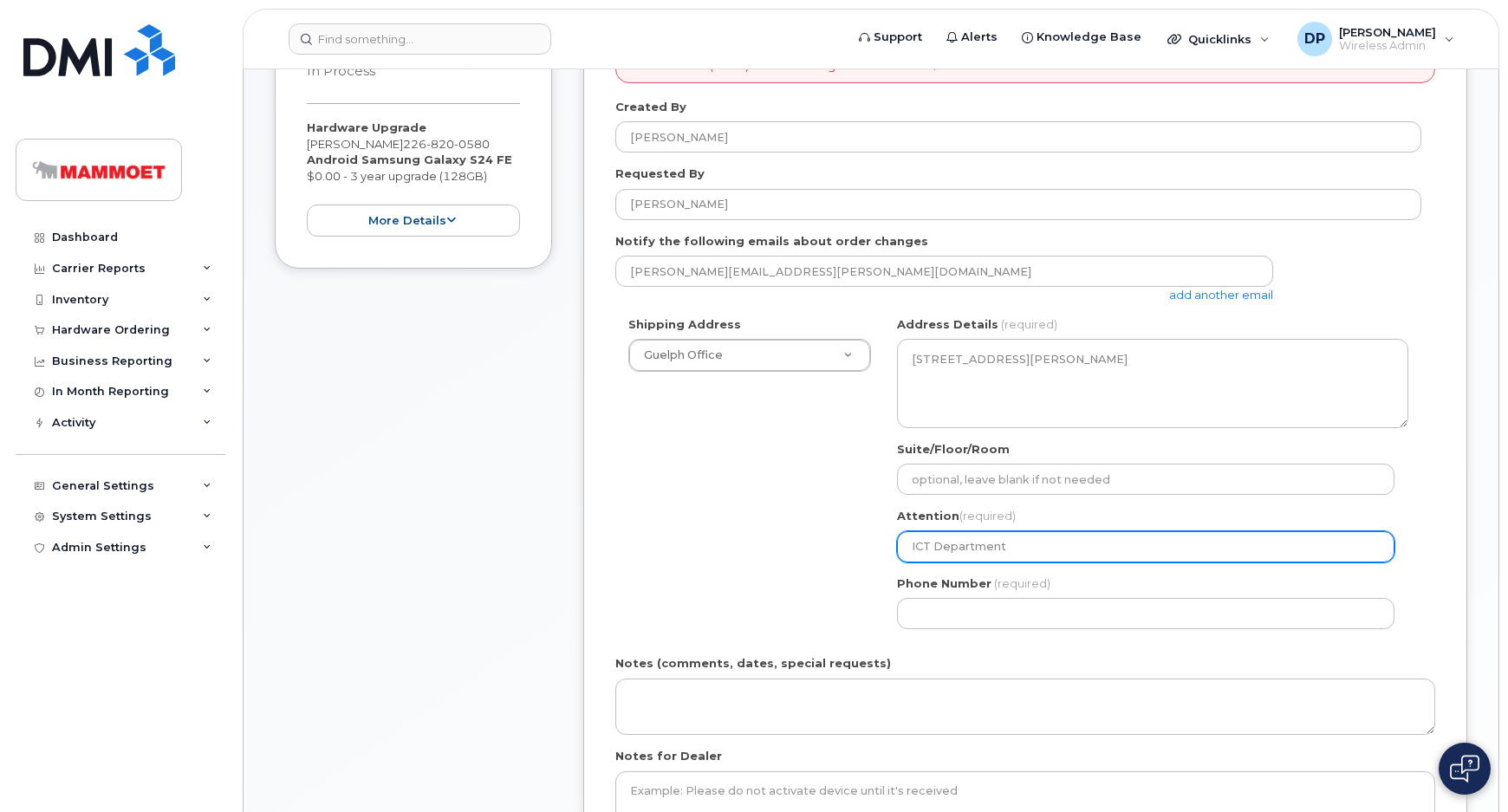
drag, startPoint x: 1009, startPoint y: 544, endPoint x: 834, endPoint y: 546, distance: 175.0
click at [836, 548] on div "Shipping Address Guelph Office New Address 1001 Lacasse Blvd Edmonton Office Fo…" at bounding box center [1018, 479] width 807 height 326
select select
type input "M"
select select
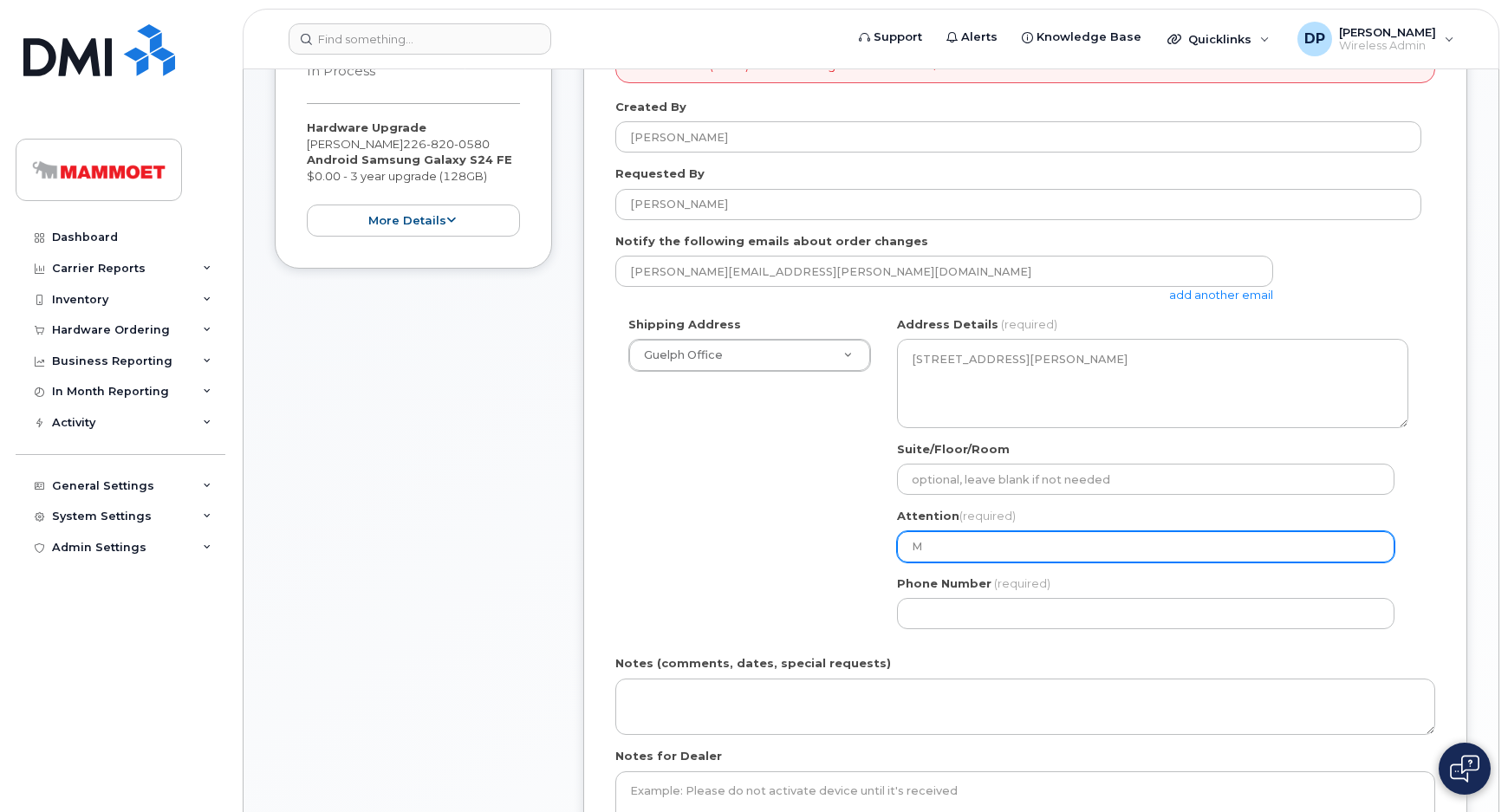
type input "Ma"
select select
type input "Mam"
select select
type input "Mamm"
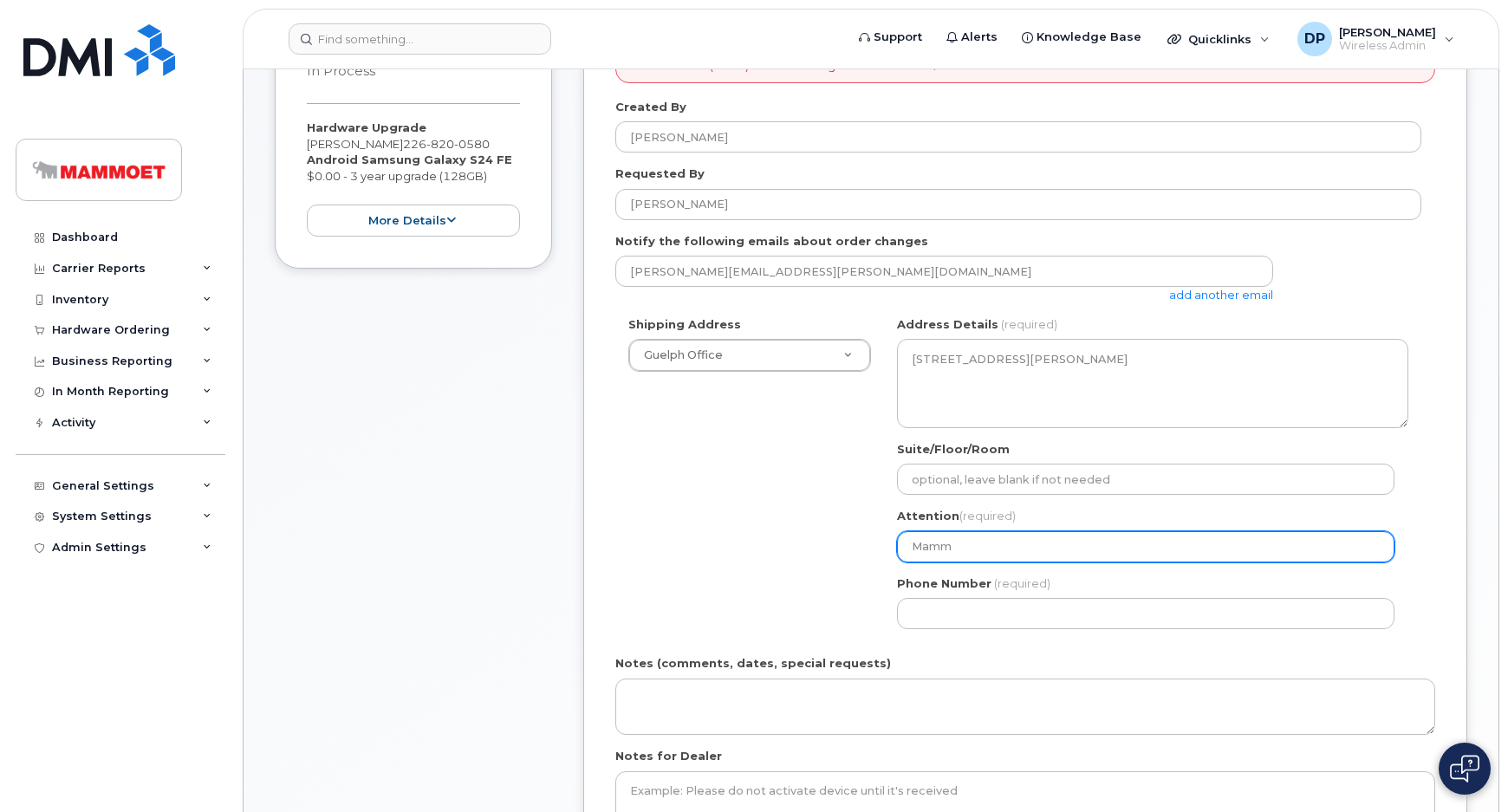
select select
type input "Mammo"
select select
type input "Mammoet"
select select
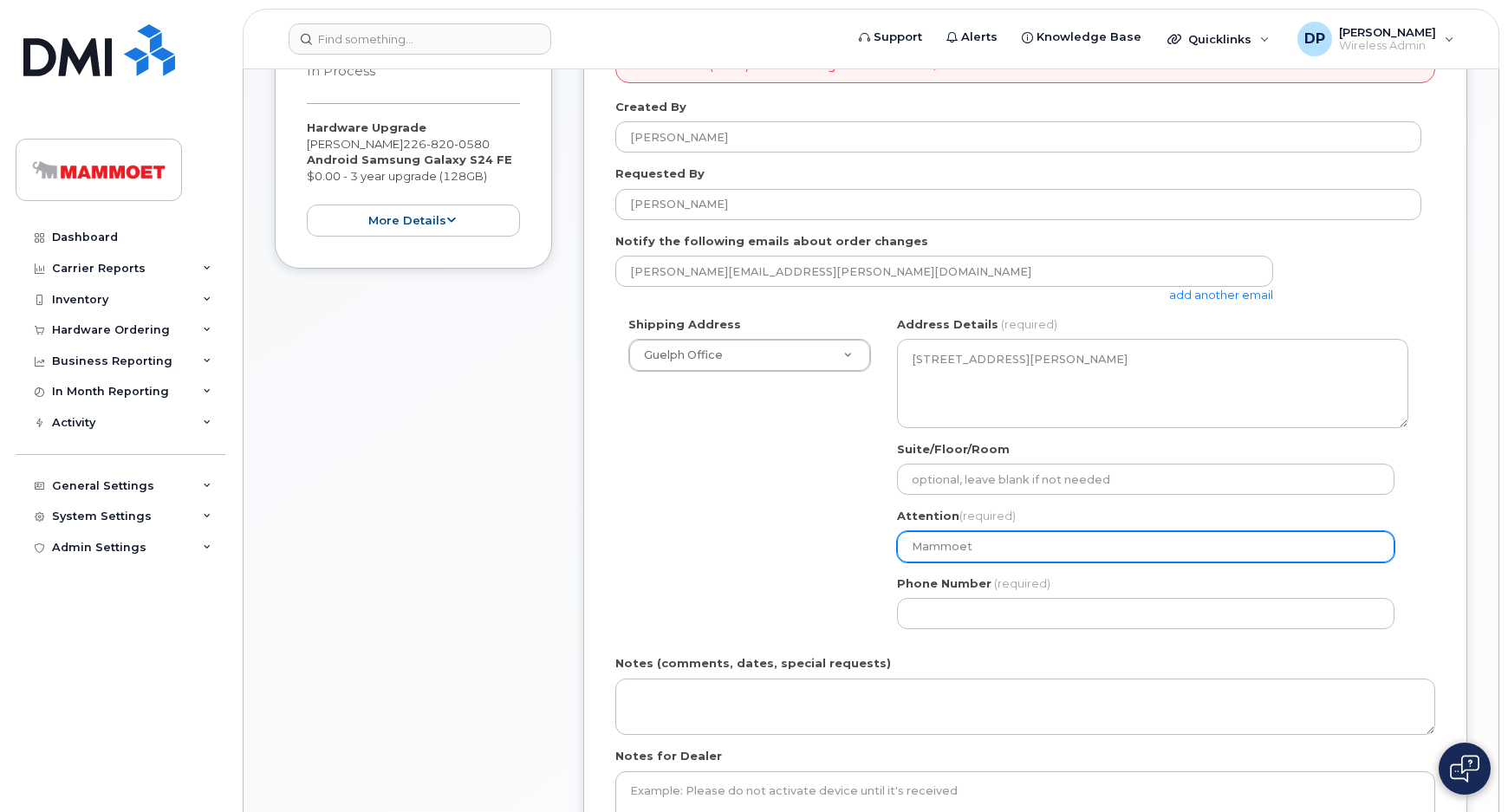
type input "Mammoet"
select select
type input "Mammoet S"
select select
type input "Mammoet Se"
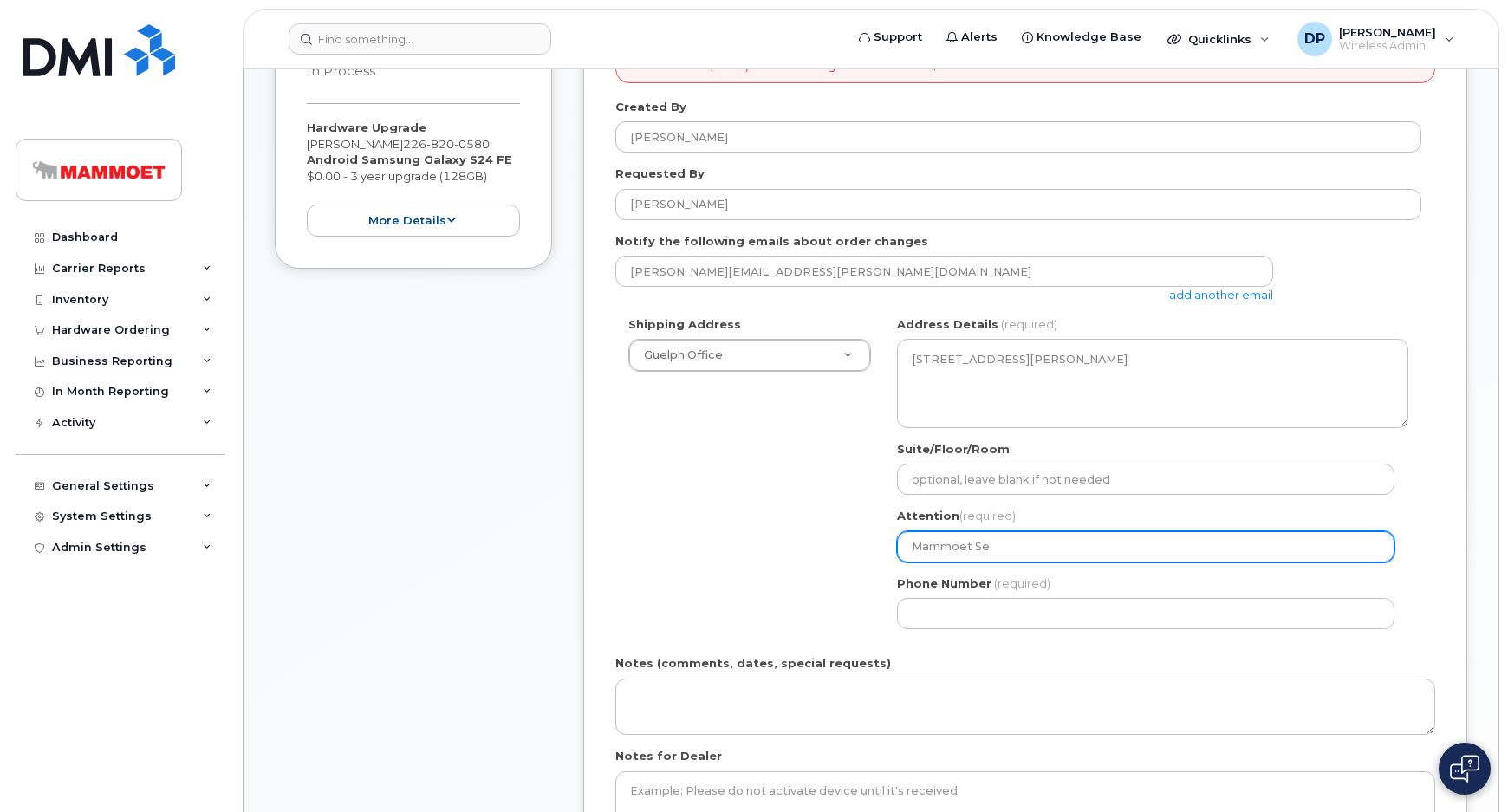
select select
type input "Mammoet Ser"
select select
type input "Mammoet Serv"
select select
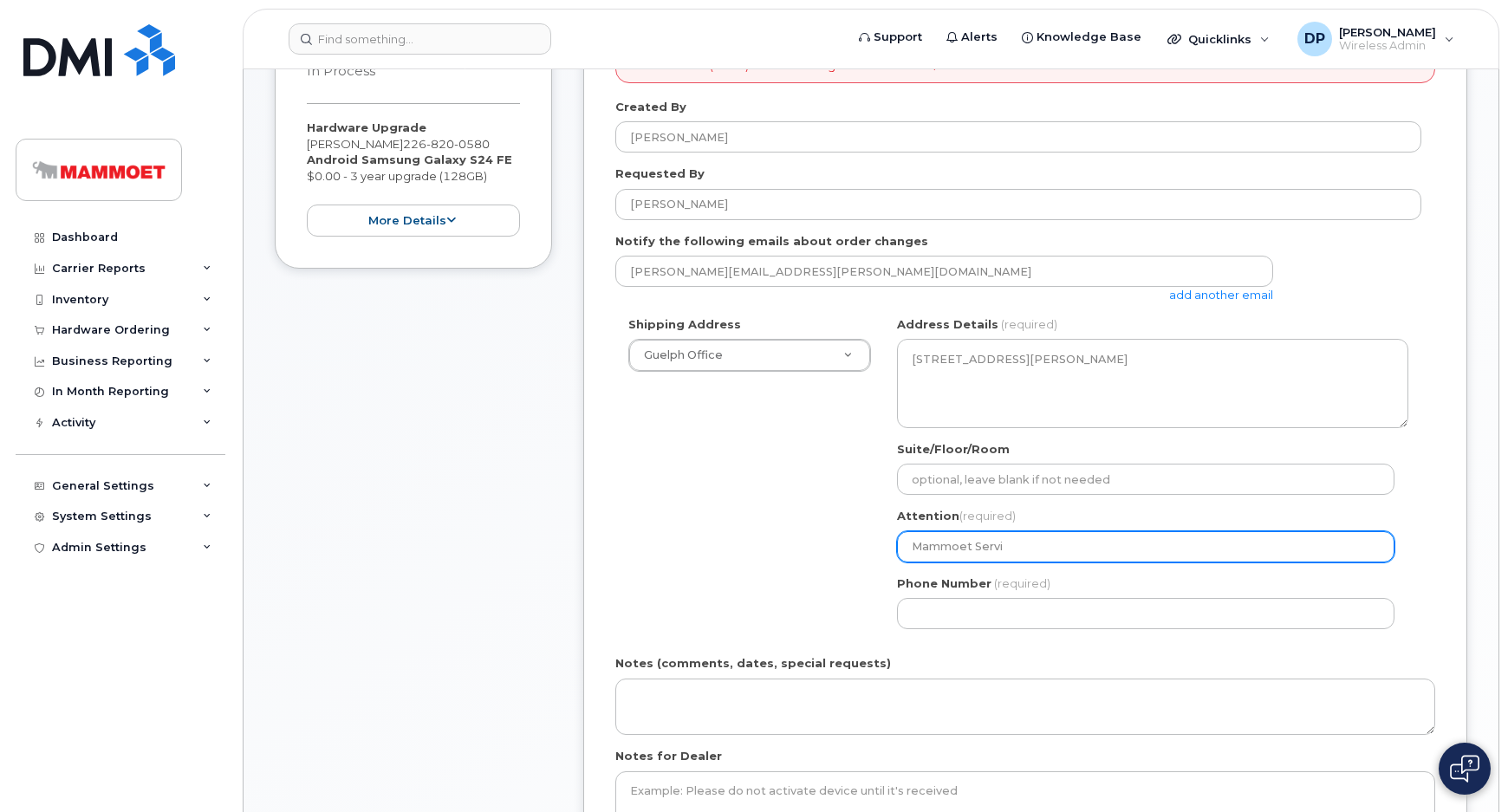
type input "Mammoet Servicedesk"
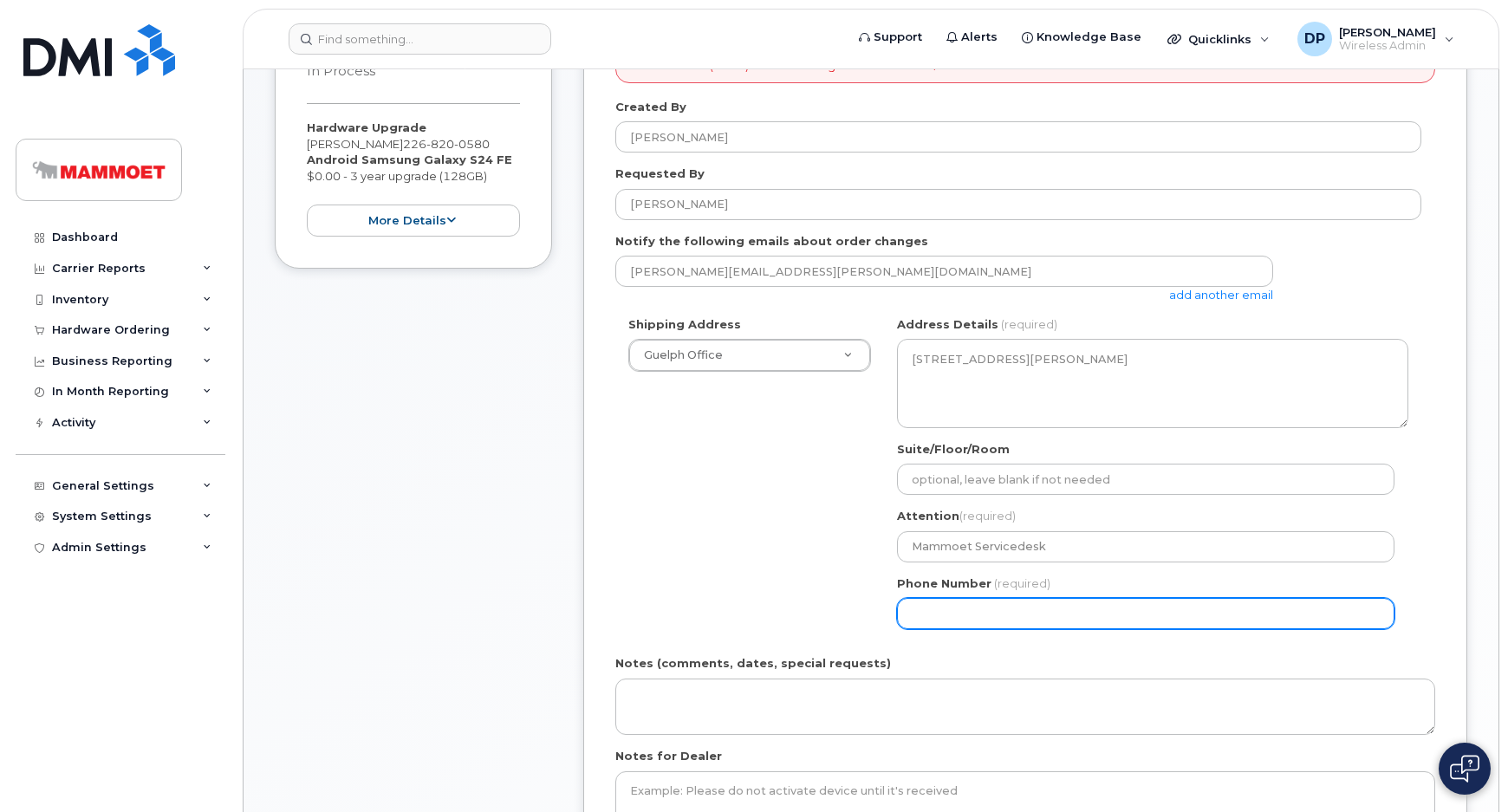
click at [999, 616] on input "Phone Number" at bounding box center [1146, 613] width 498 height 32
select select
type input "519620335"
select select
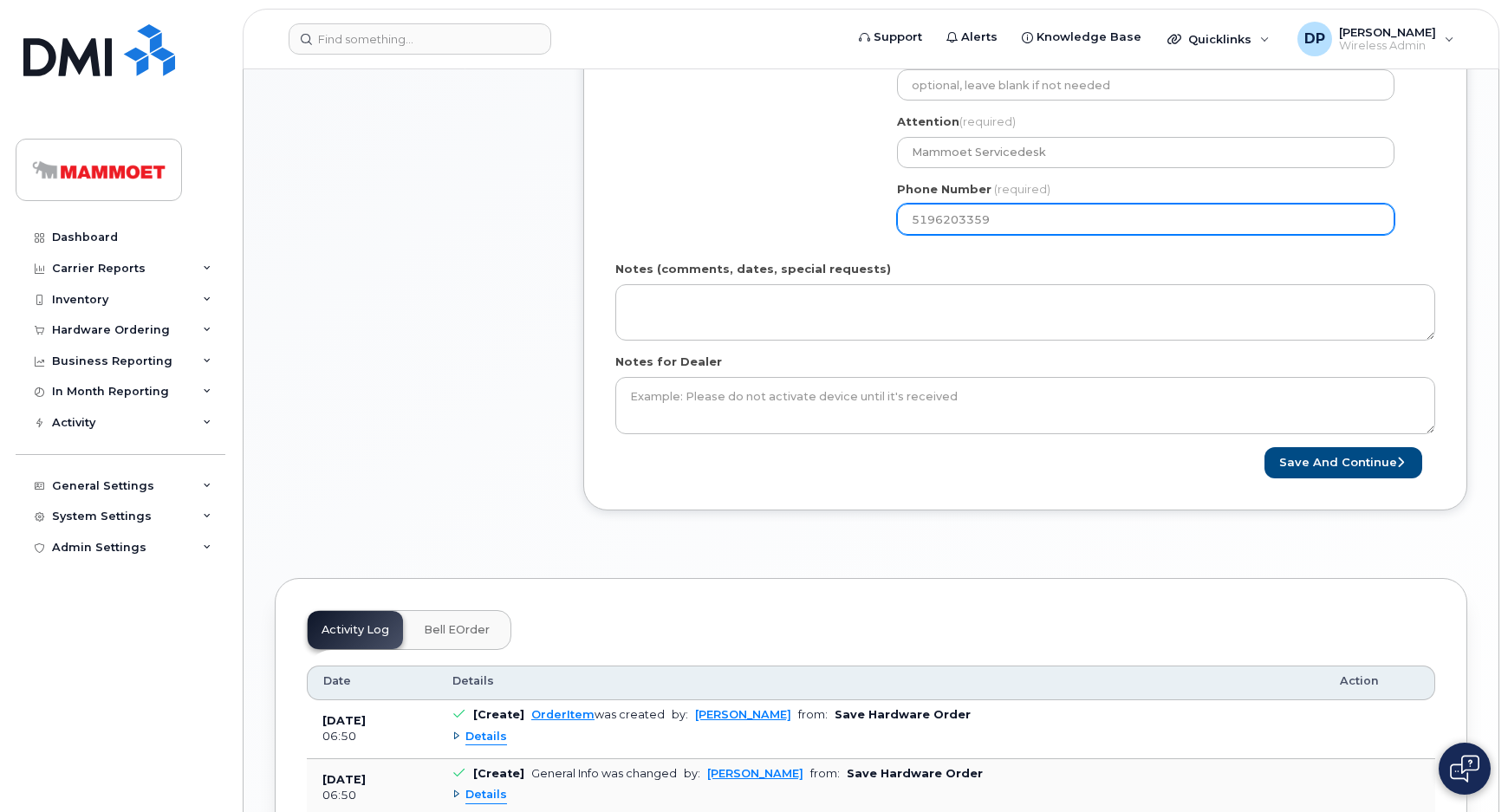
type input "5196203359"
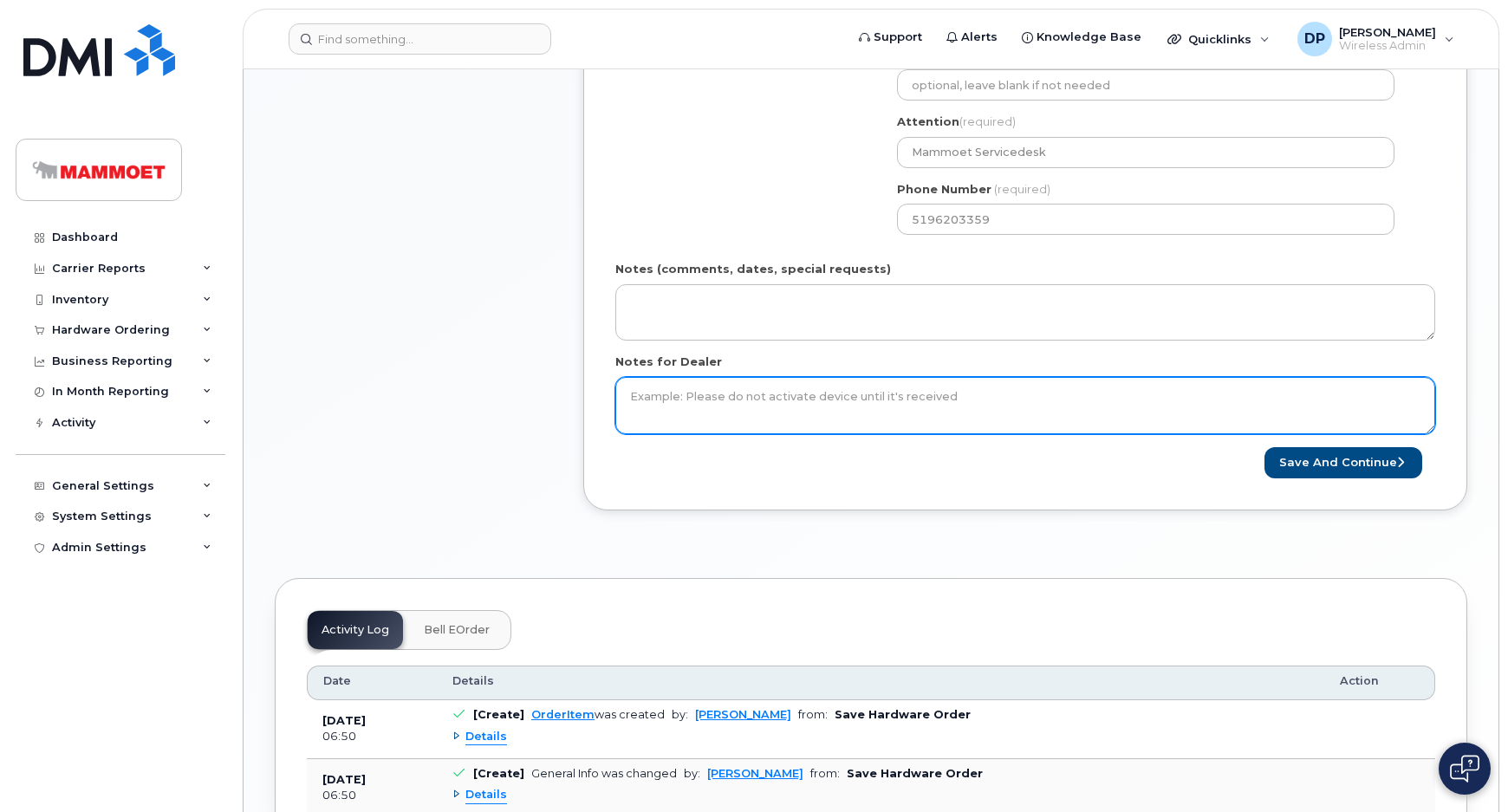
click at [861, 423] on textarea "Notes for Dealer" at bounding box center [1025, 406] width 820 height 57
paste textarea "eOrdering Account: WE009 BAN: 509676275 PO: 4511913681 Billing Address: Mammoet…"
type textarea "eOrdering Account: WE009 BAN: 509676275 PO: 4511913681 Billing Address: Mammoet…"
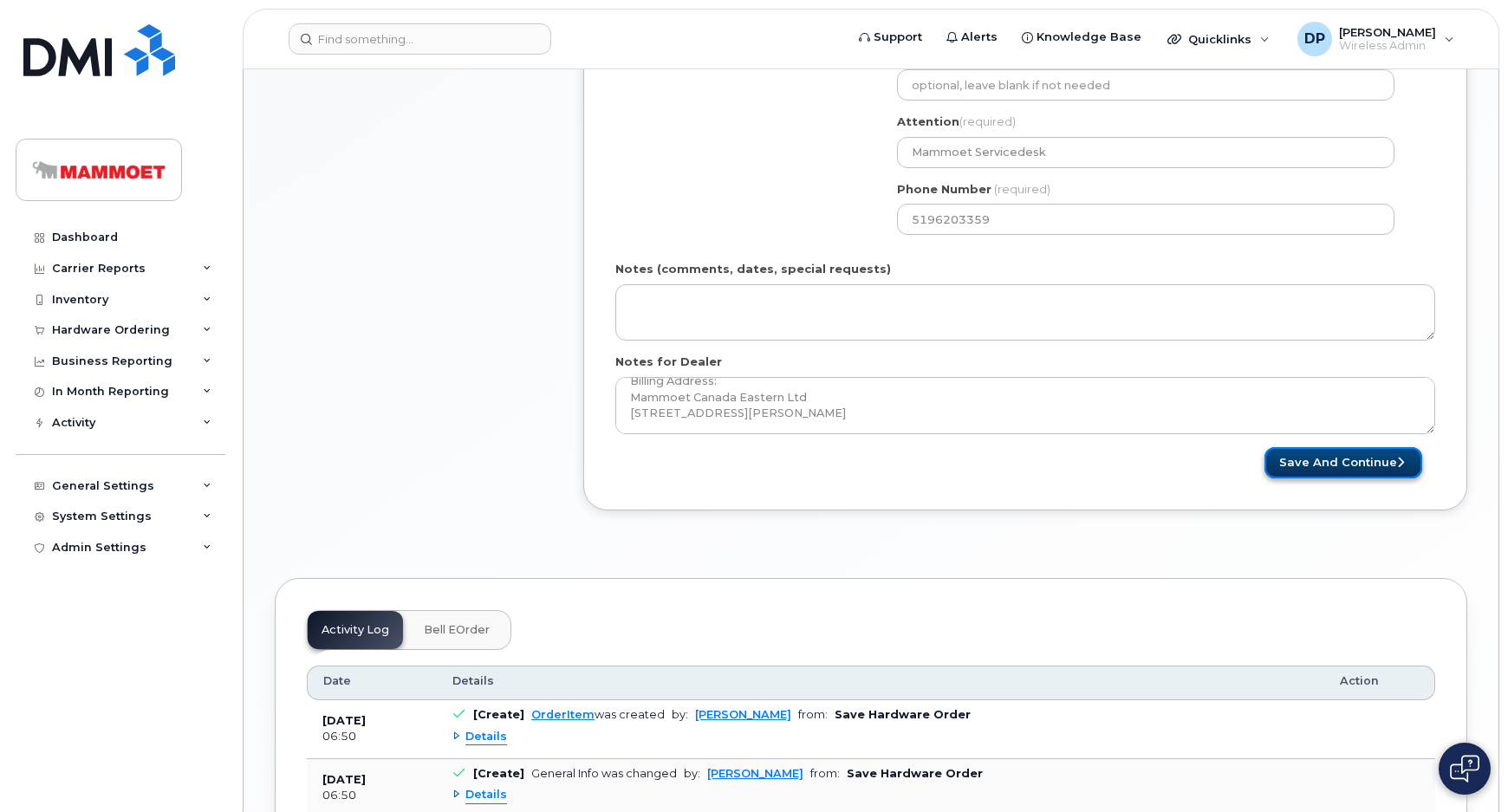
click at [1330, 454] on button "Save and Continue" at bounding box center [1343, 463] width 158 height 33
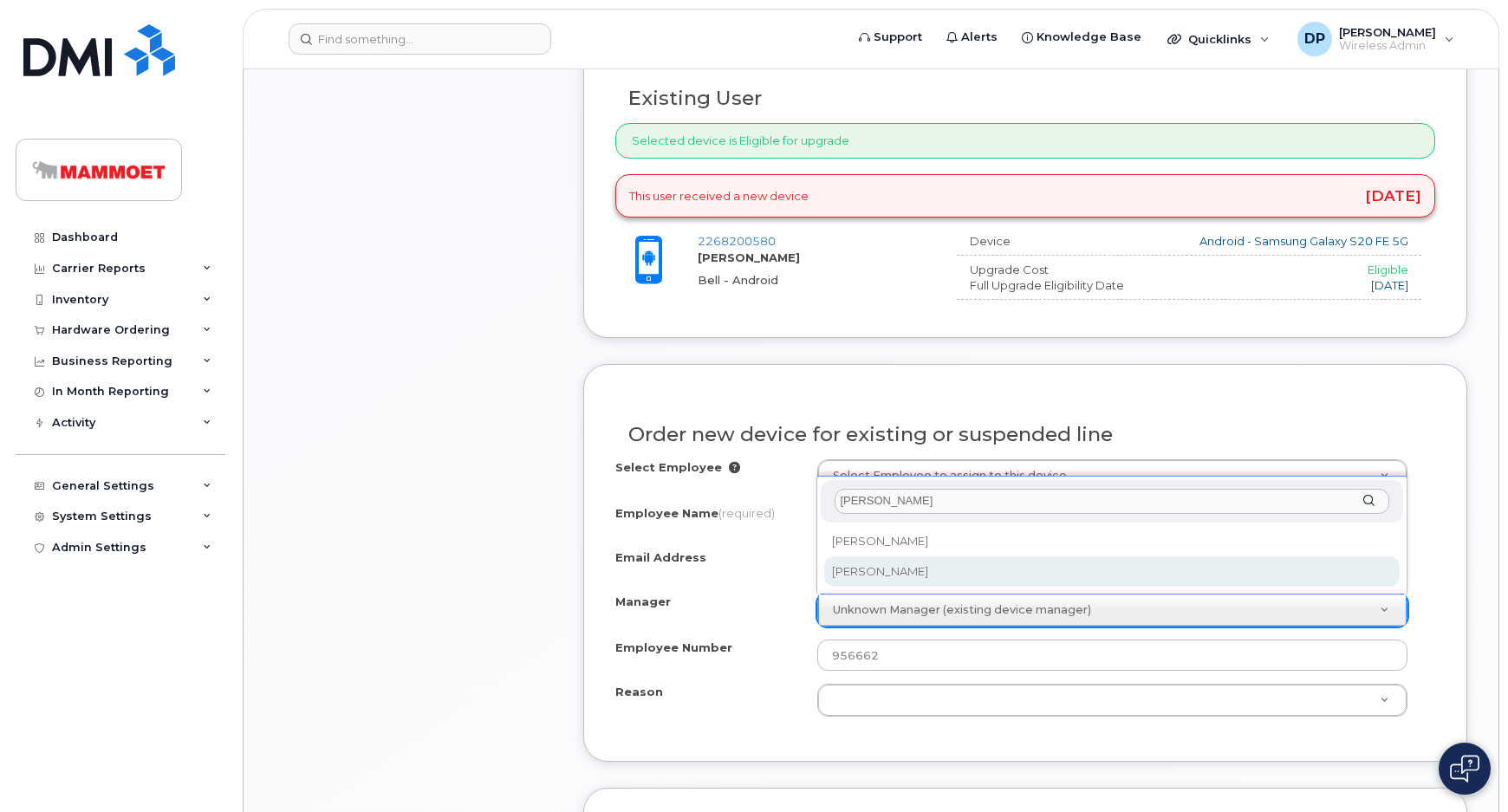
type input "ernie"
select select "179706"
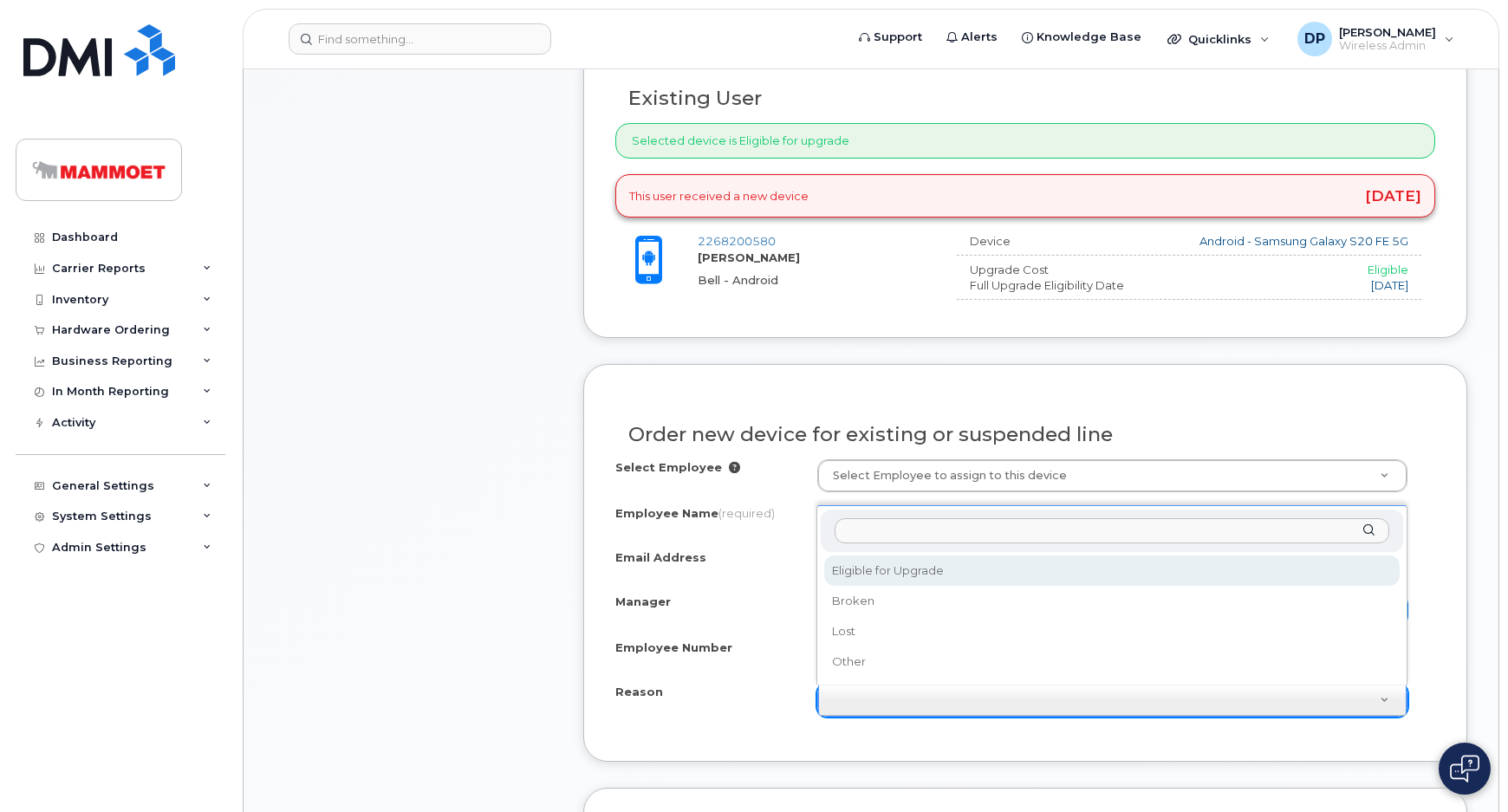
select select "eligible_for_upgrade"
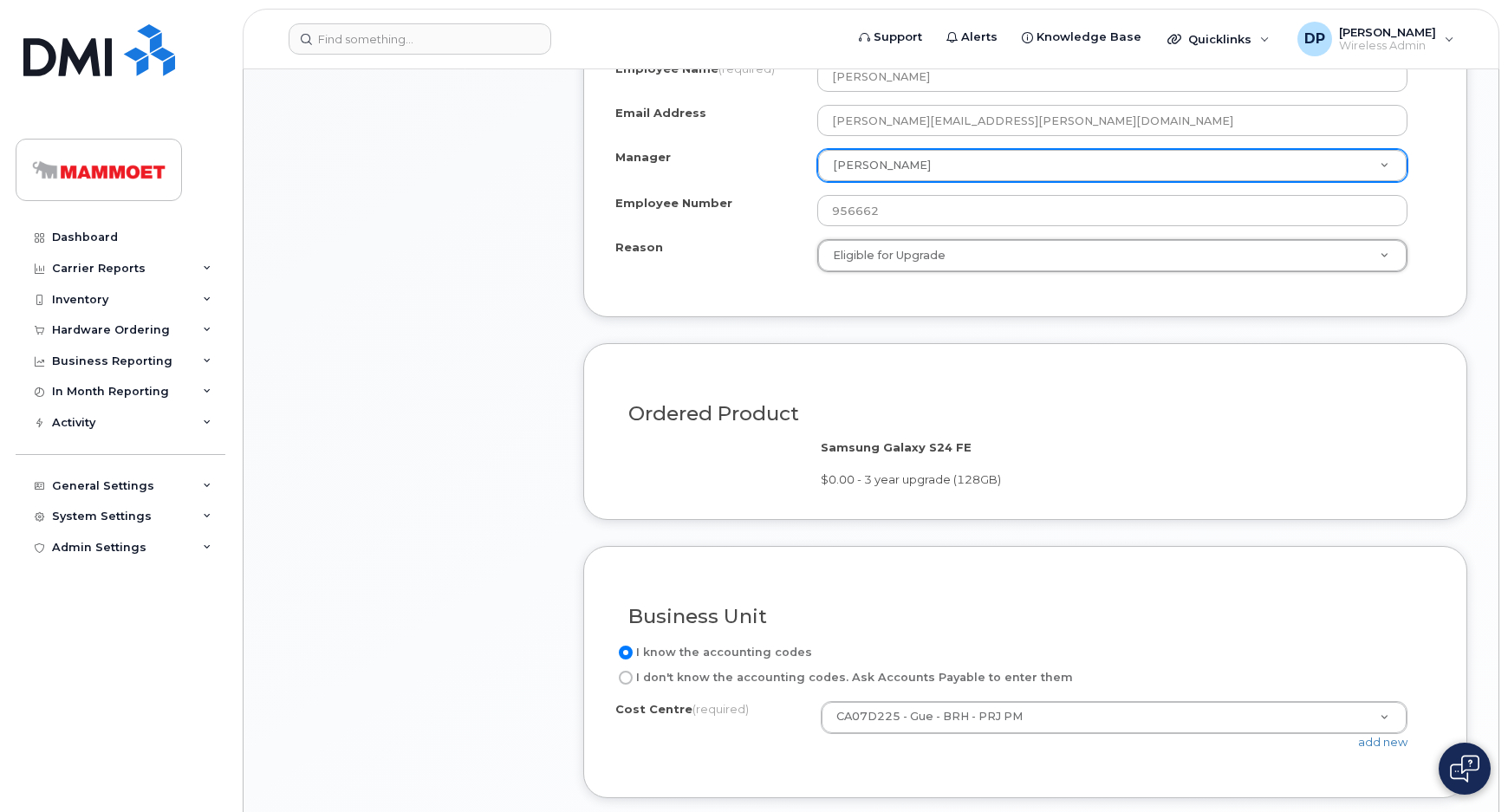
scroll to position [1417, 0]
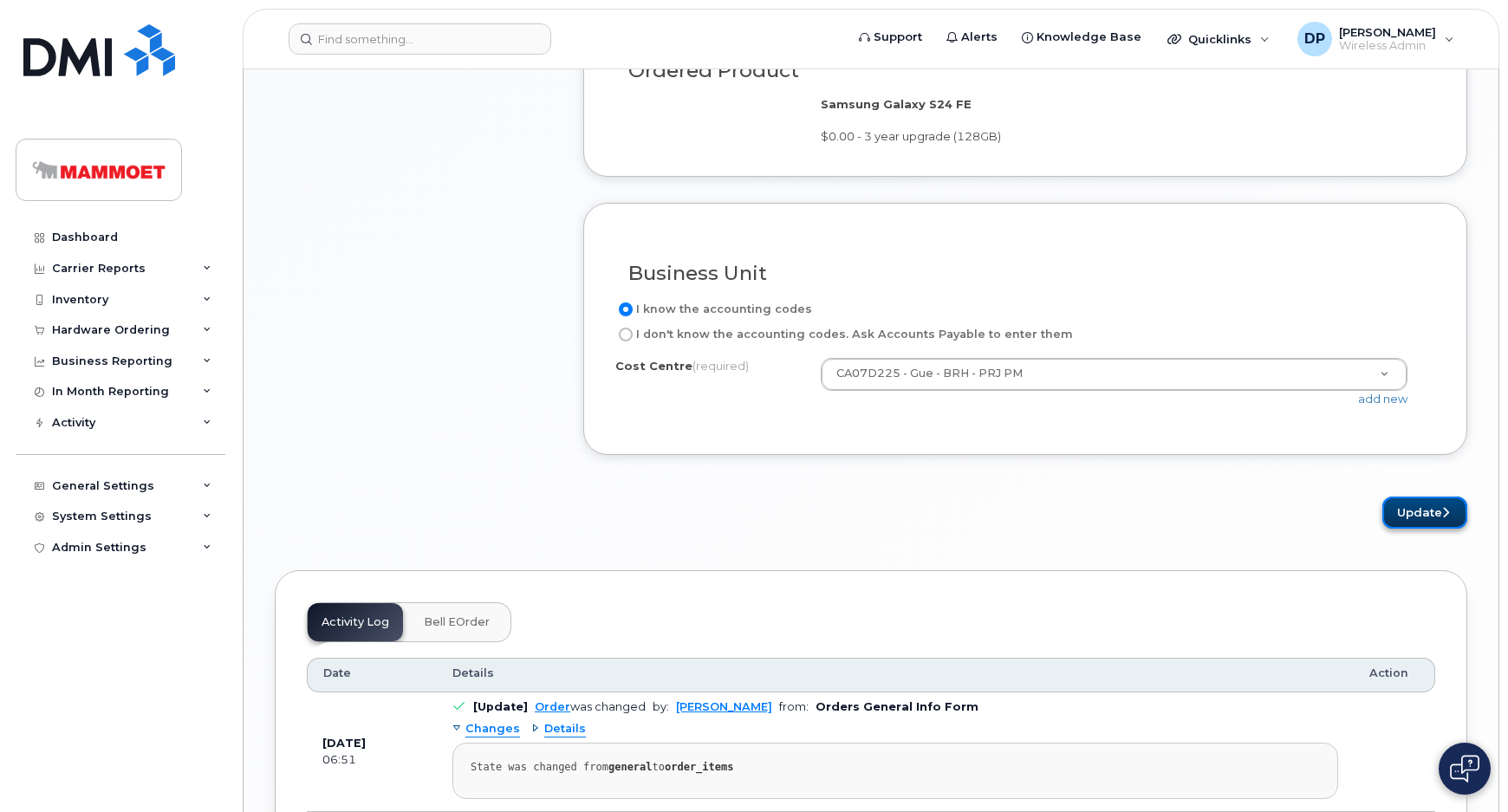
click at [1427, 510] on button "Update" at bounding box center [1425, 513] width 85 height 33
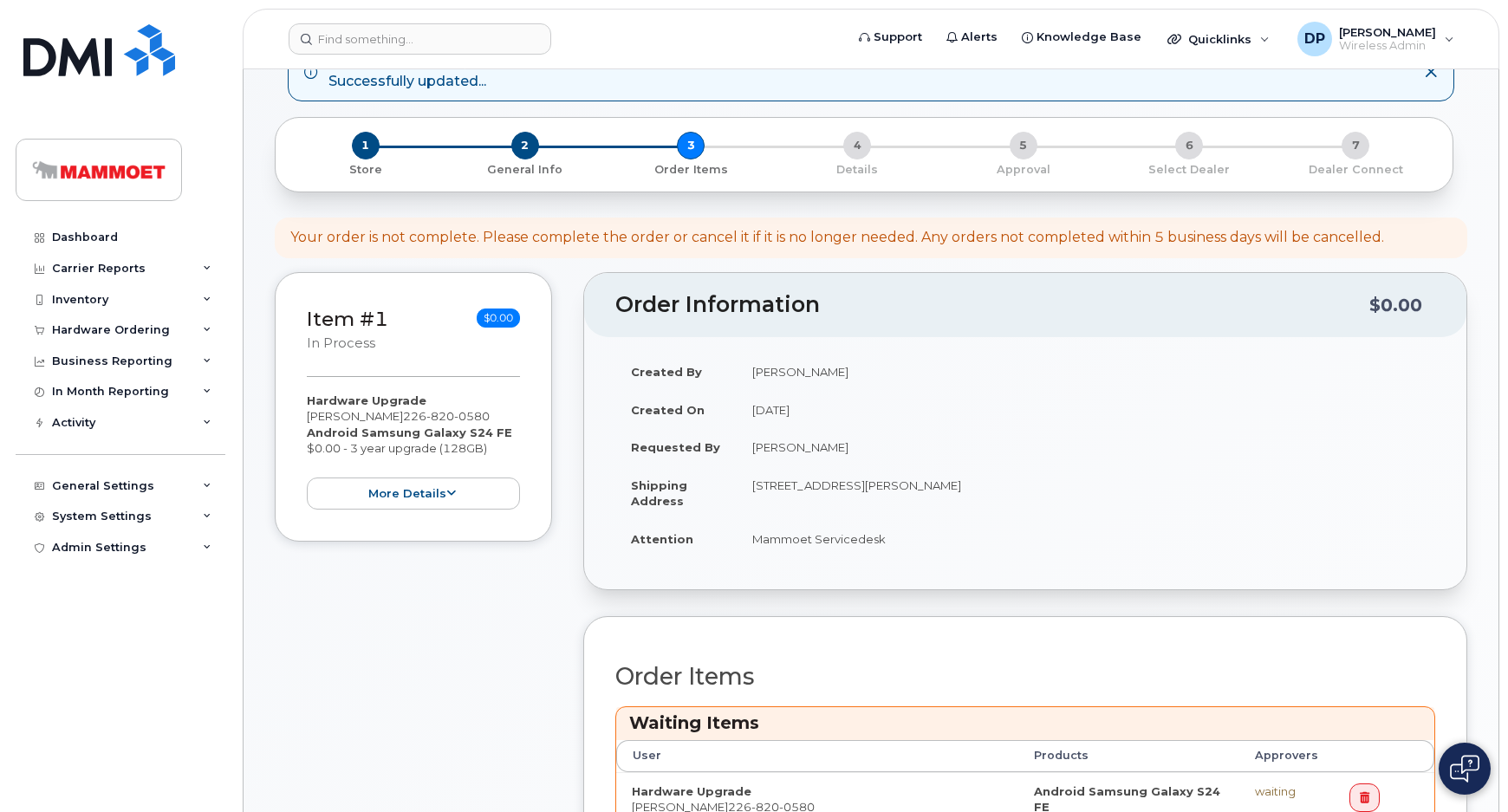
scroll to position [393, 0]
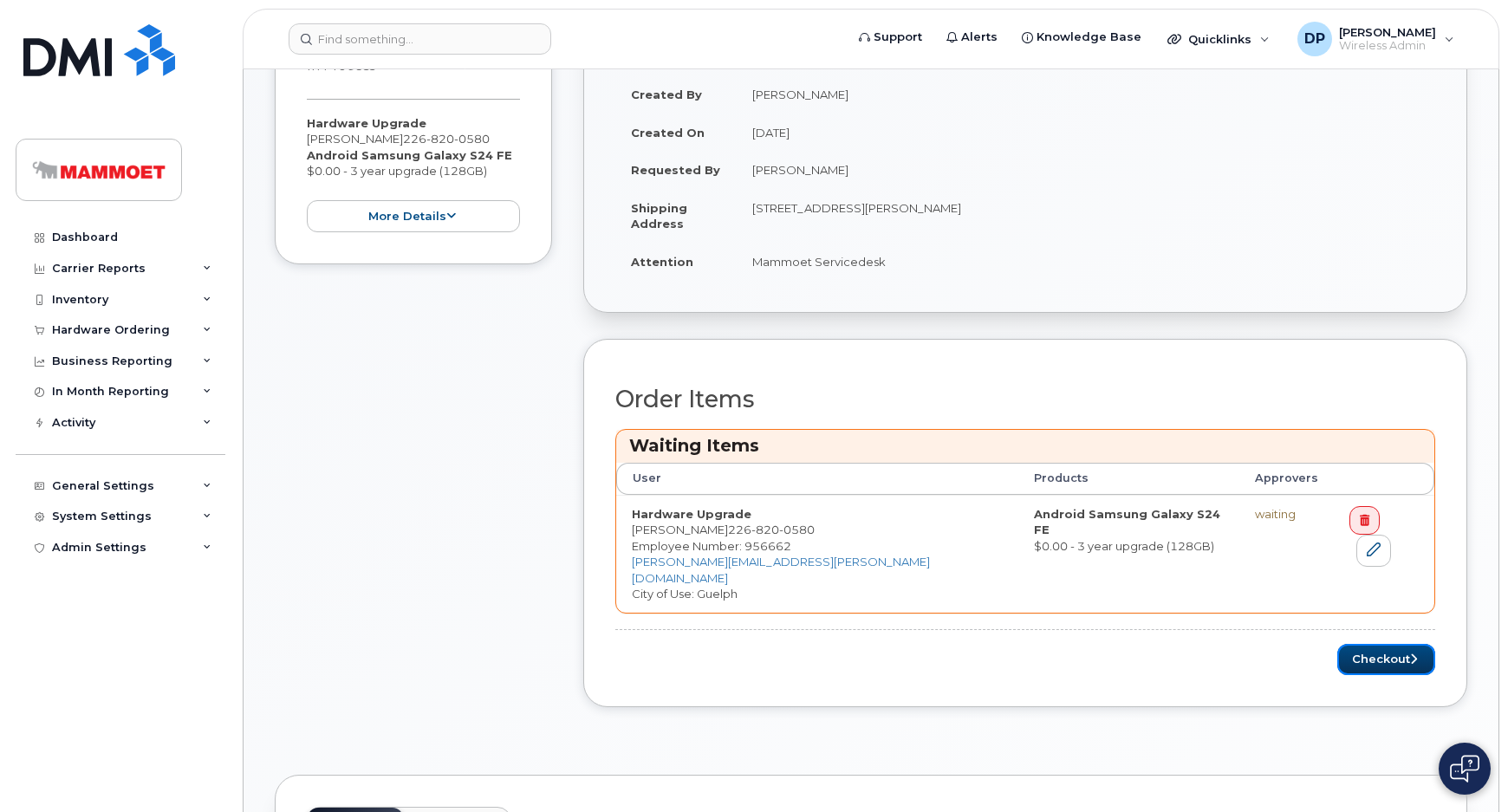
drag, startPoint x: 1383, startPoint y: 640, endPoint x: 1216, endPoint y: 649, distance: 167.2
click at [1383, 644] on button "Checkout" at bounding box center [1386, 660] width 98 height 33
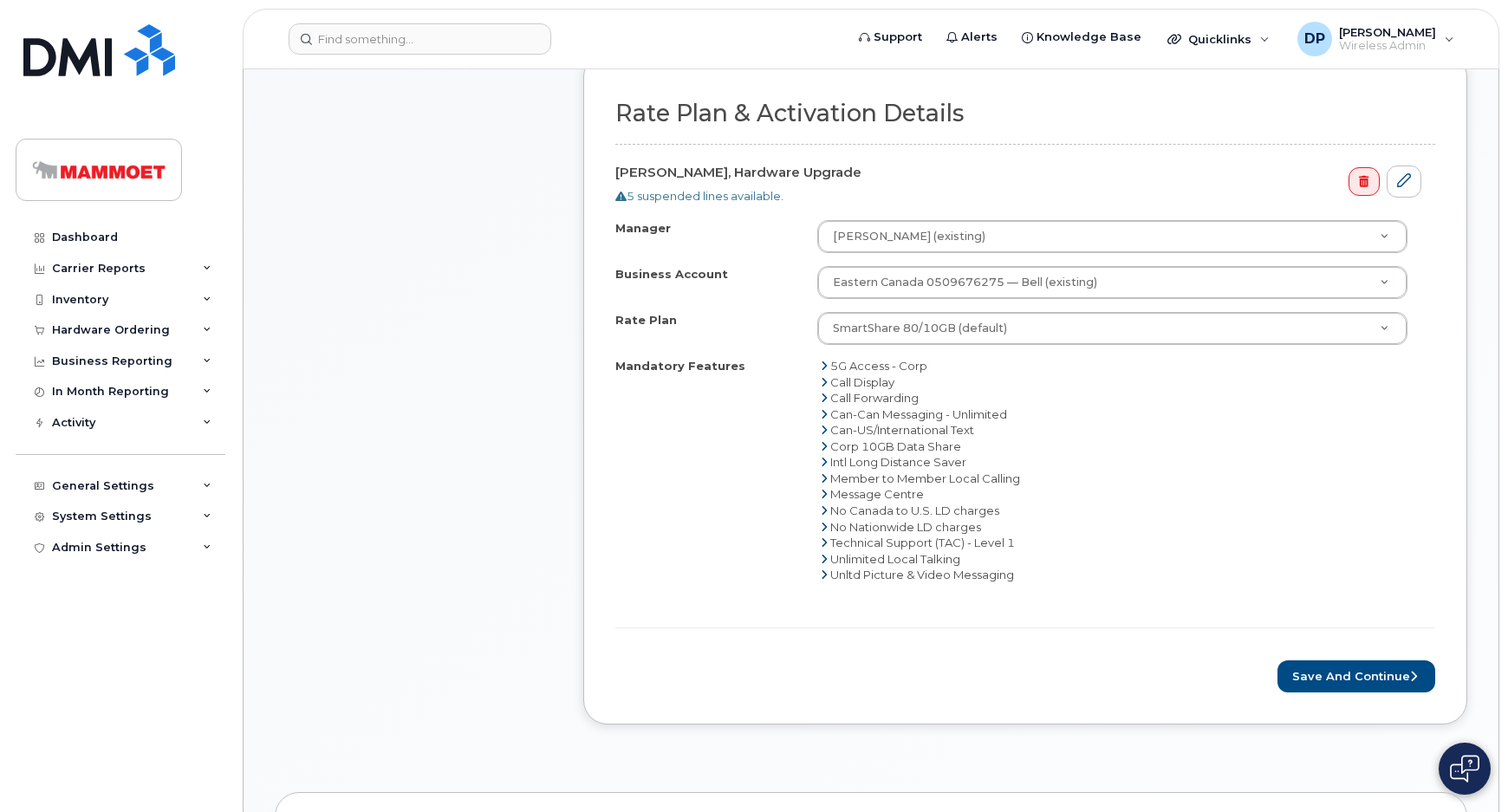
scroll to position [551, 0]
drag, startPoint x: 1325, startPoint y: 668, endPoint x: 1292, endPoint y: 657, distance: 34.8
click at [1325, 668] on button "Save and Continue" at bounding box center [1356, 675] width 158 height 33
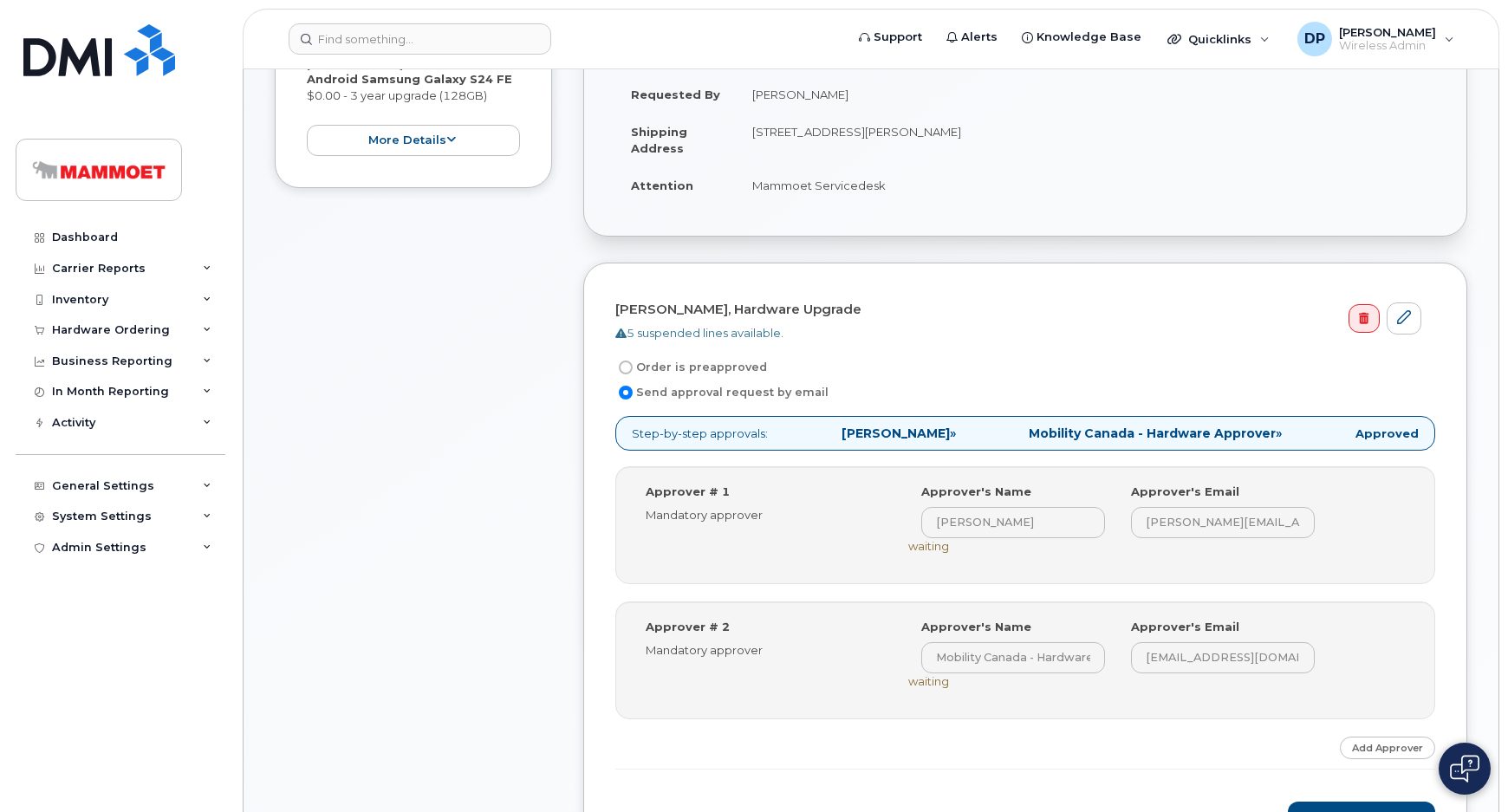
scroll to position [551, 0]
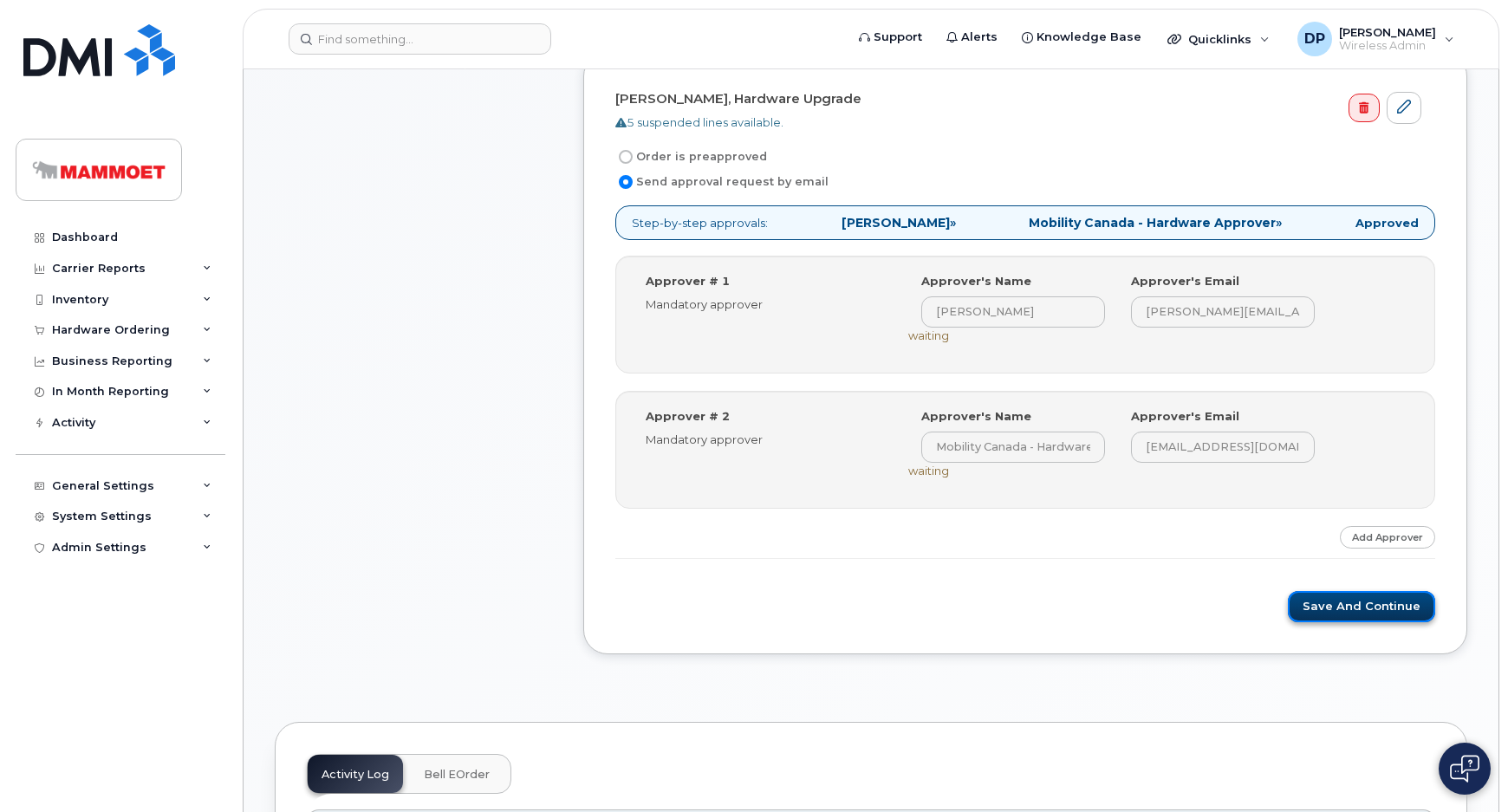
click at [1343, 601] on button "Save and Continue" at bounding box center [1362, 607] width 147 height 33
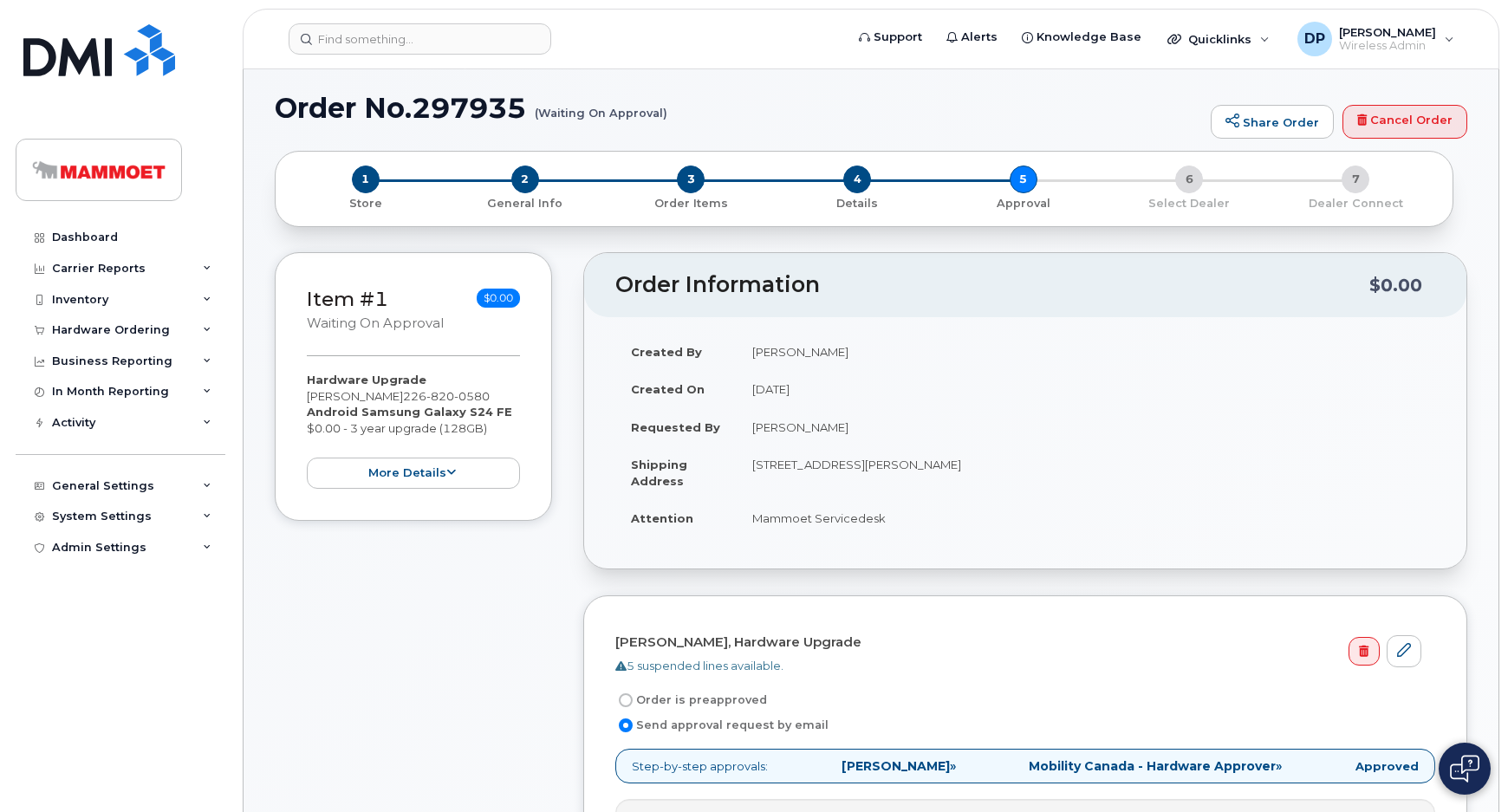
scroll to position [0, 0]
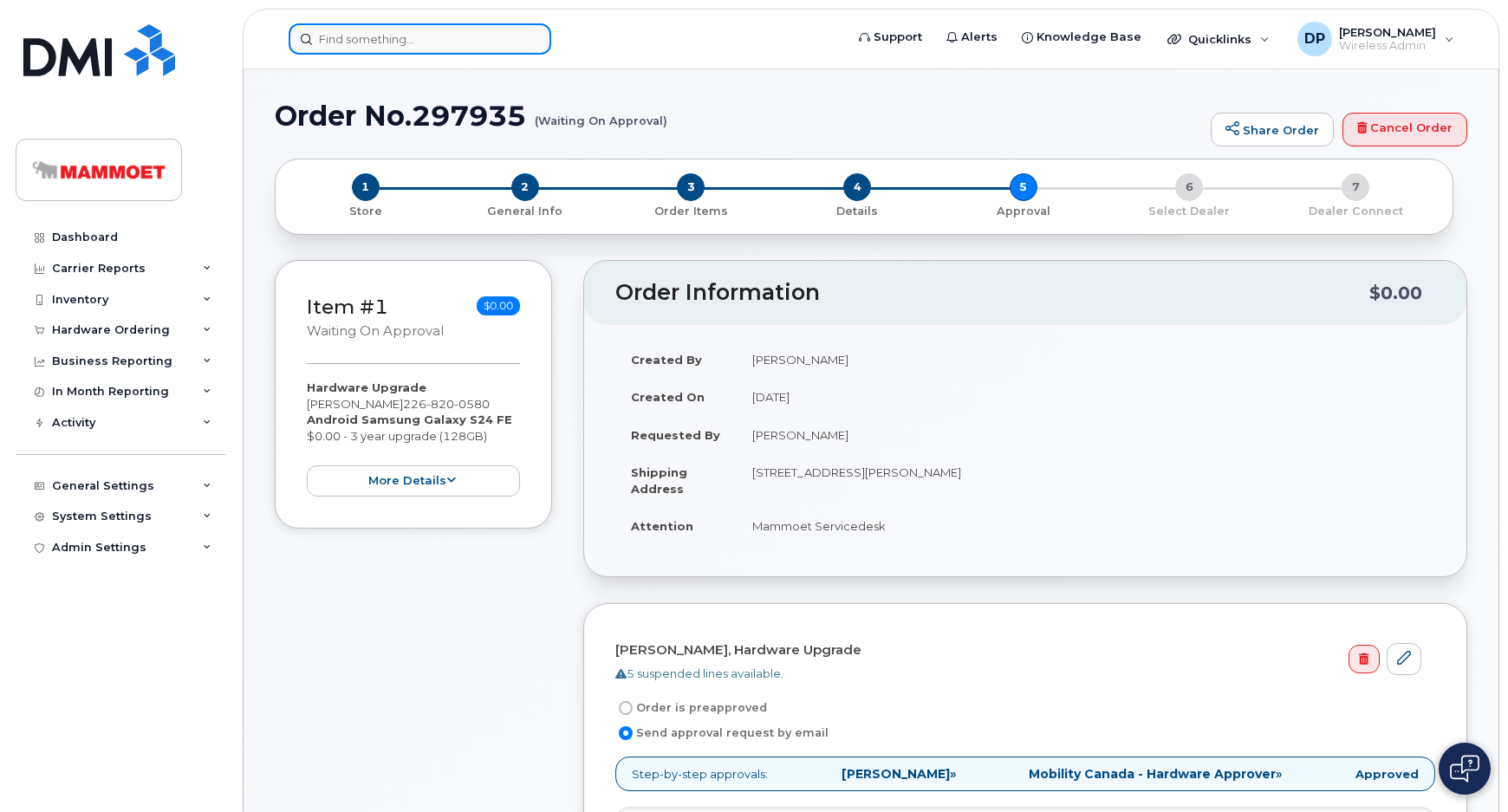
click at [342, 27] on input at bounding box center [420, 38] width 262 height 32
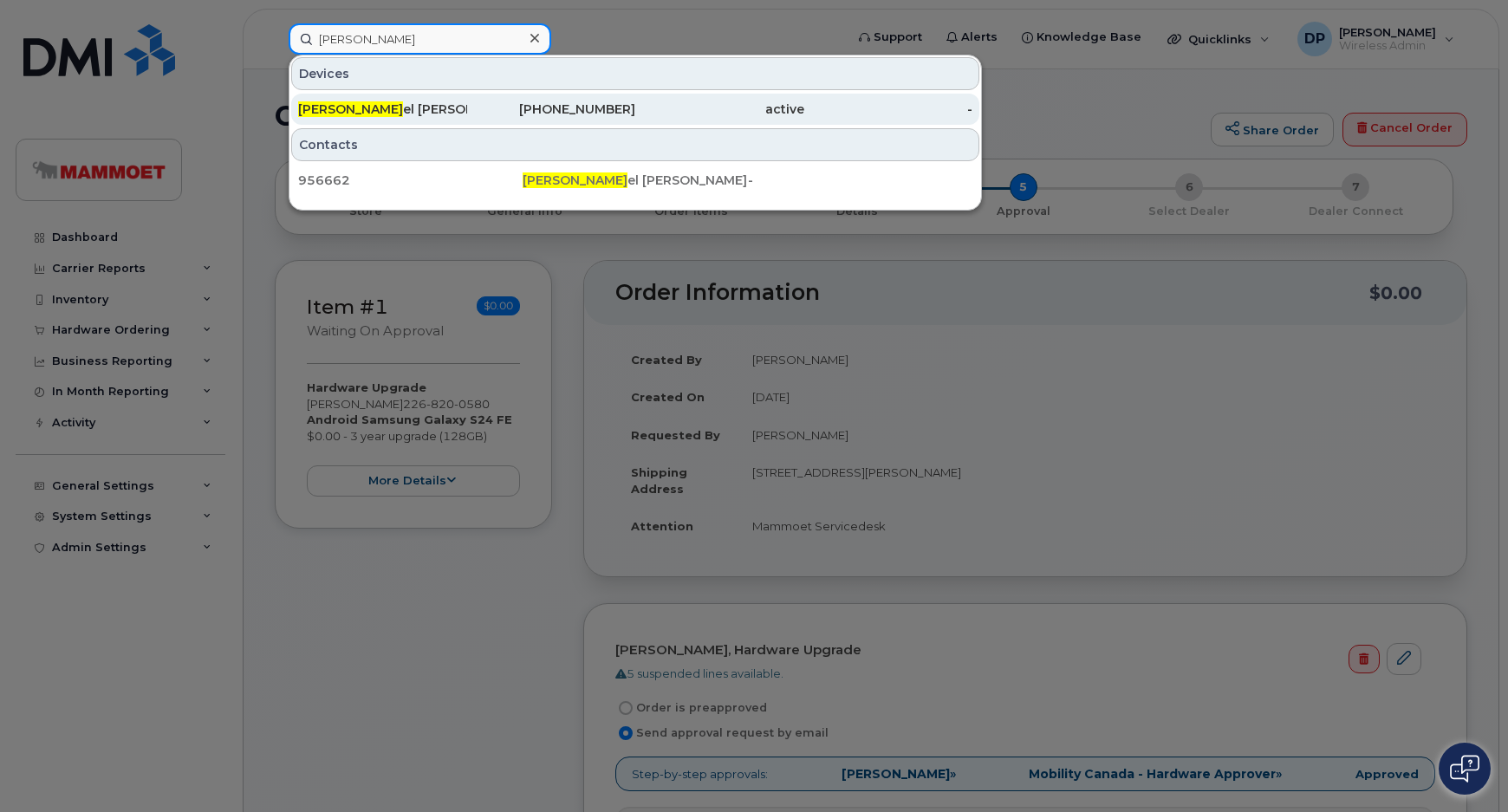
type input "[PERSON_NAME]"
click at [356, 106] on span "[PERSON_NAME]" at bounding box center [351, 109] width 105 height 15
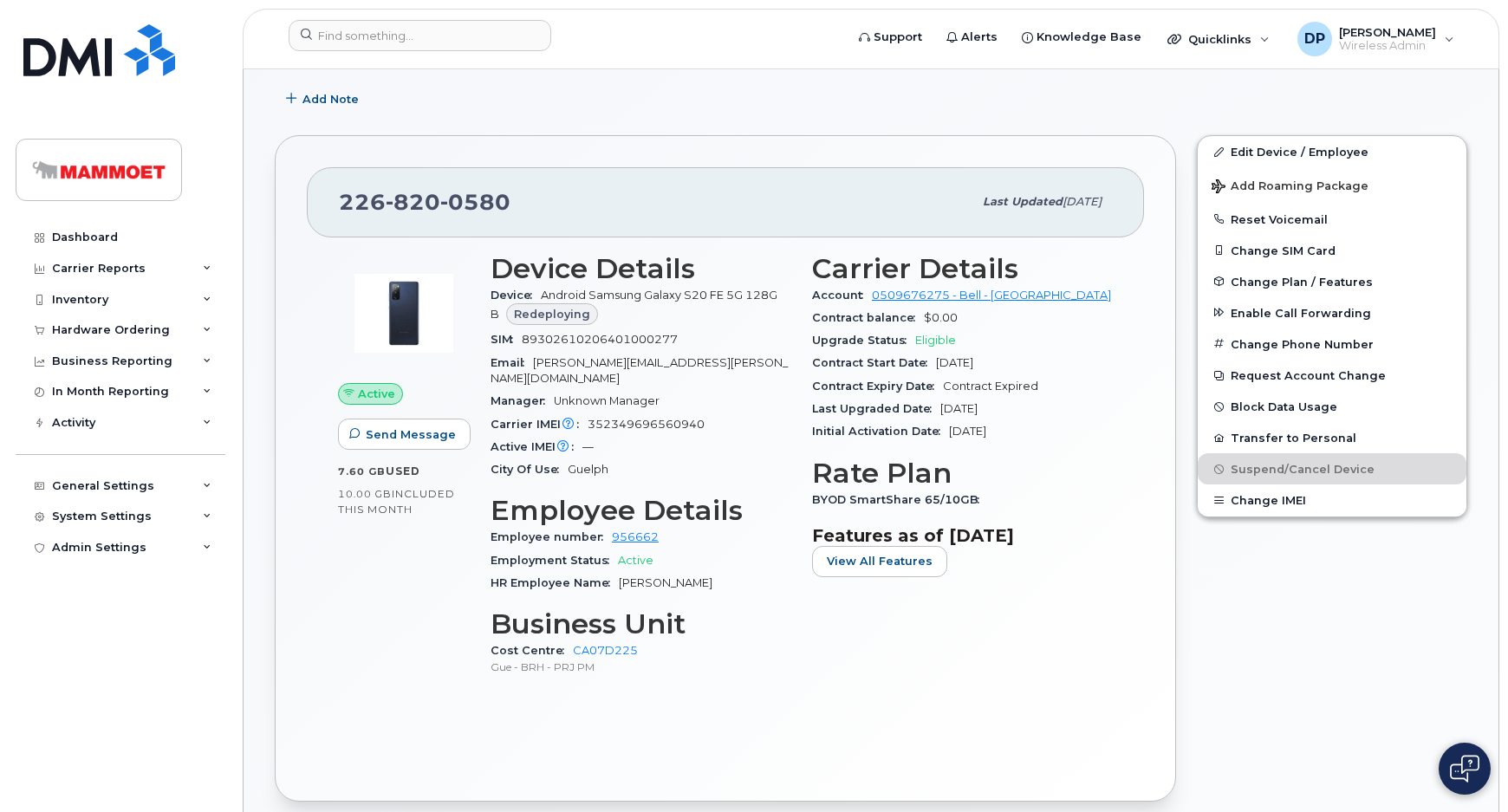
scroll to position [315, 0]
